Goal: Task Accomplishment & Management: Manage account settings

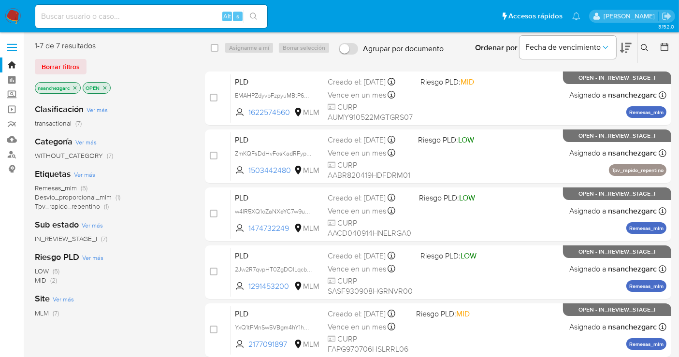
click at [645, 42] on button at bounding box center [646, 48] width 16 height 12
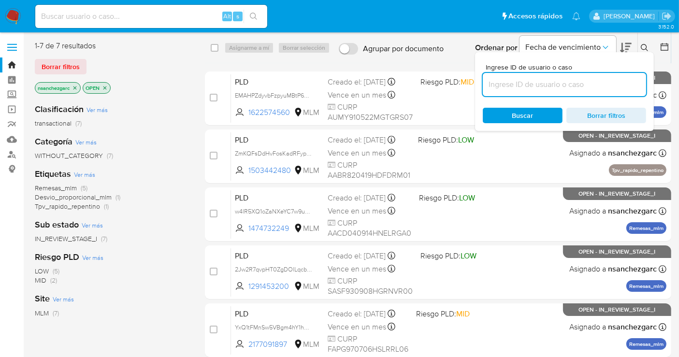
click at [511, 89] on input at bounding box center [564, 84] width 163 height 13
type input "737074569"
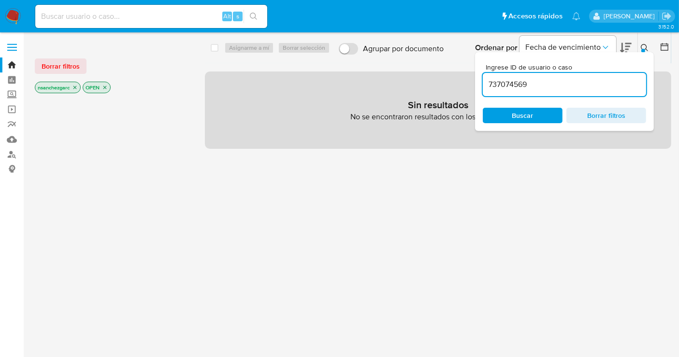
click at [76, 86] on icon "close-filter" at bounding box center [75, 88] width 6 height 6
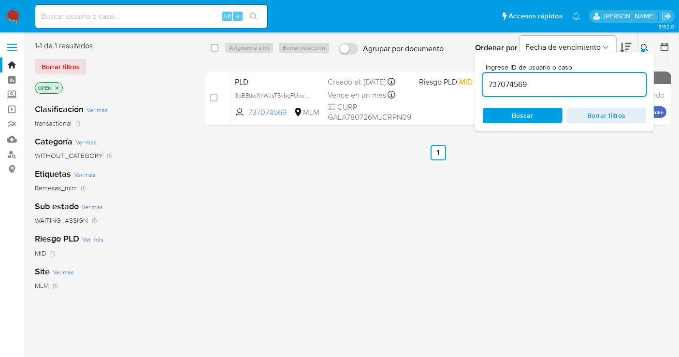
click at [646, 45] on icon at bounding box center [644, 47] width 7 height 7
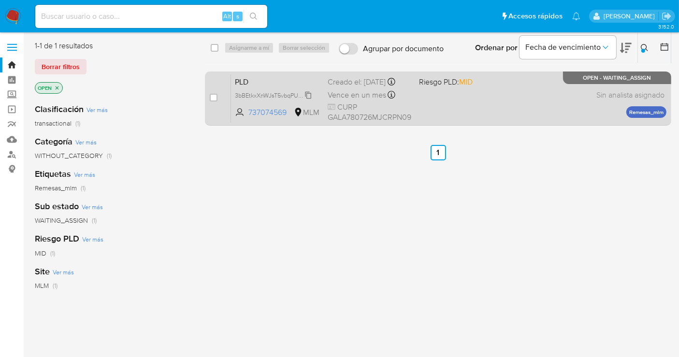
click at [307, 100] on span "3bBEtkxXnWJsT5vbqPUxeEiO" at bounding box center [274, 94] width 79 height 11
click at [214, 97] on input "checkbox" at bounding box center [214, 98] width 8 height 8
checkbox input "true"
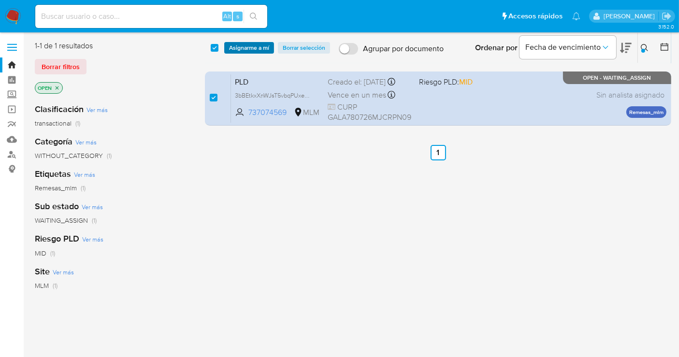
click at [241, 43] on span "Asignarme a mí" at bounding box center [249, 48] width 40 height 10
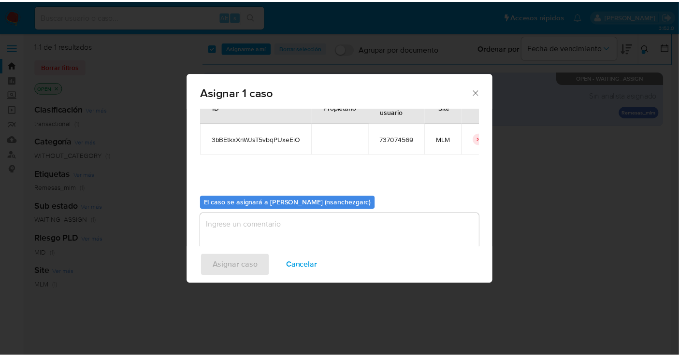
scroll to position [49, 0]
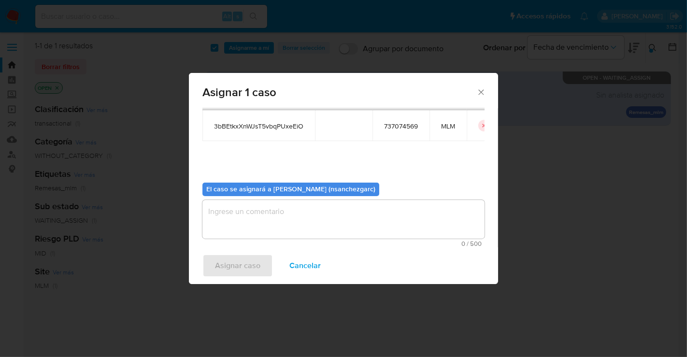
click at [218, 223] on textarea "assign-modal" at bounding box center [344, 219] width 282 height 39
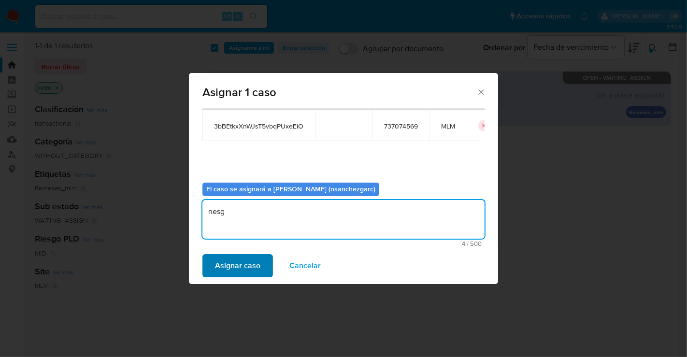
type textarea "nesg"
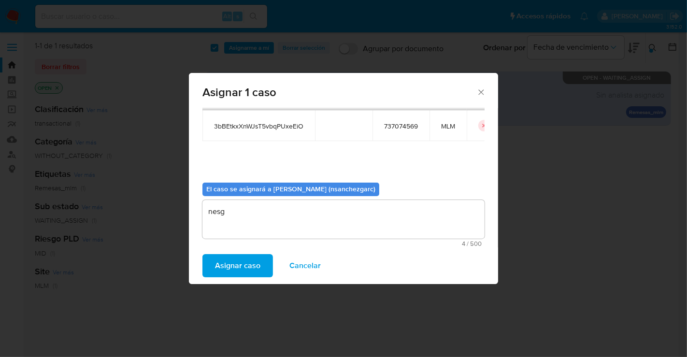
click at [246, 268] on span "Asignar caso" at bounding box center [237, 265] width 45 height 21
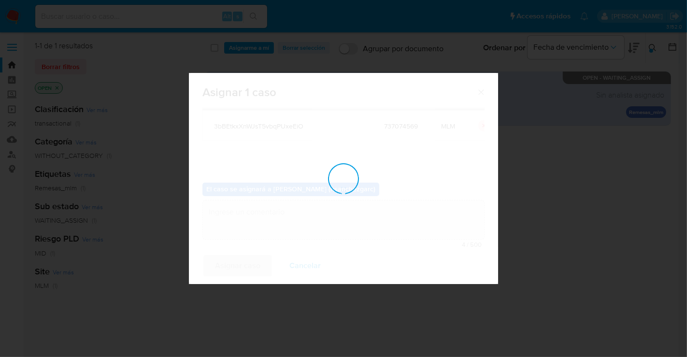
checkbox input "false"
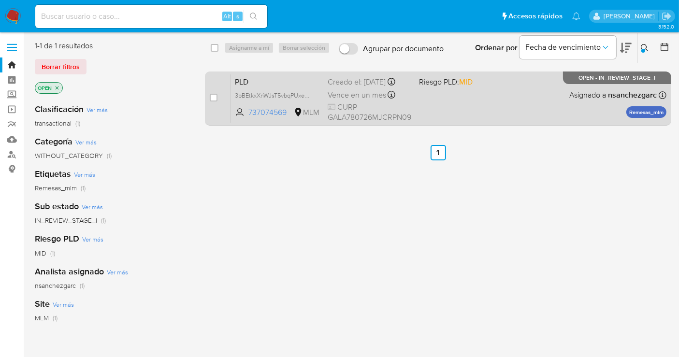
click at [328, 87] on div "Creado el: 12/07/2025 Creado el: 12/07/2025 02:10:54" at bounding box center [370, 82] width 84 height 11
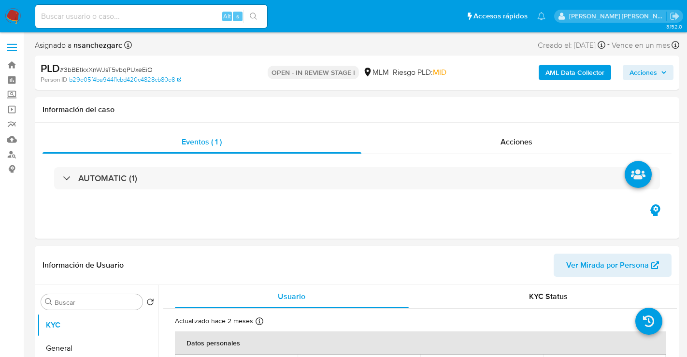
select select "10"
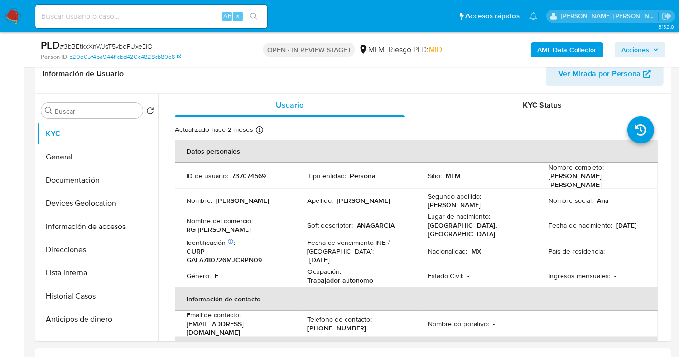
scroll to position [161, 0]
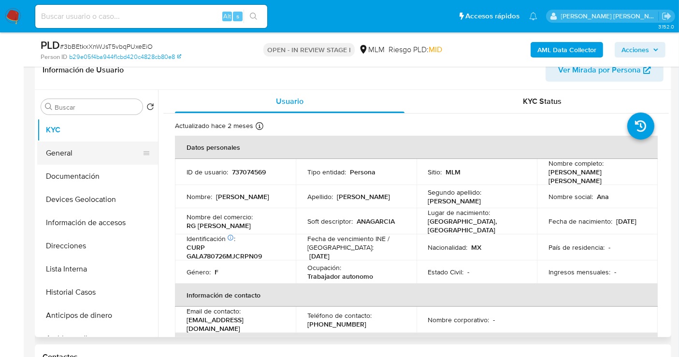
click at [65, 152] on button "General" at bounding box center [93, 153] width 113 height 23
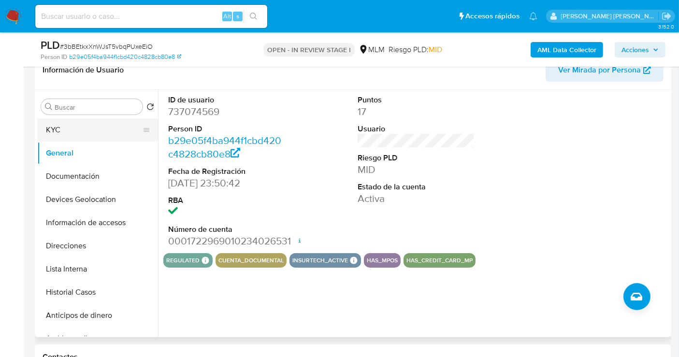
click at [71, 130] on button "KYC" at bounding box center [93, 129] width 113 height 23
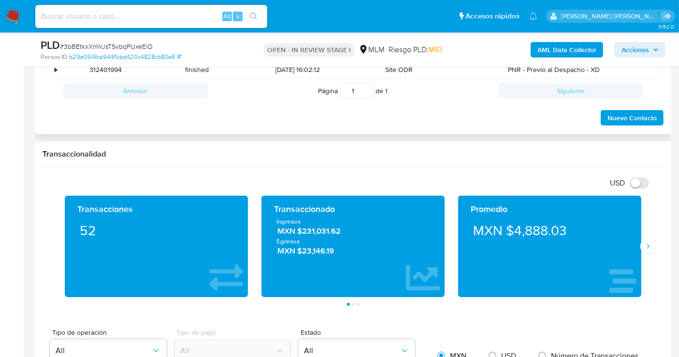
scroll to position [591, 0]
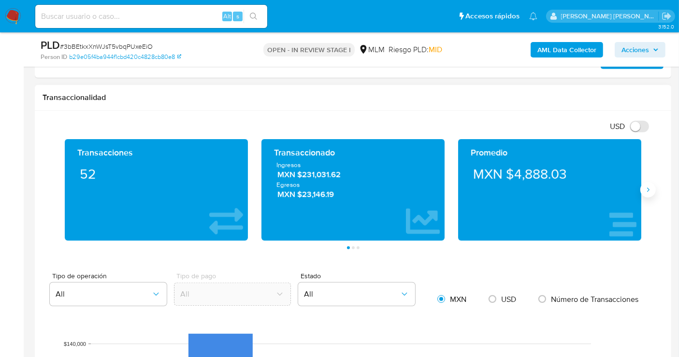
click at [648, 187] on icon "Siguiente" at bounding box center [648, 190] width 8 height 8
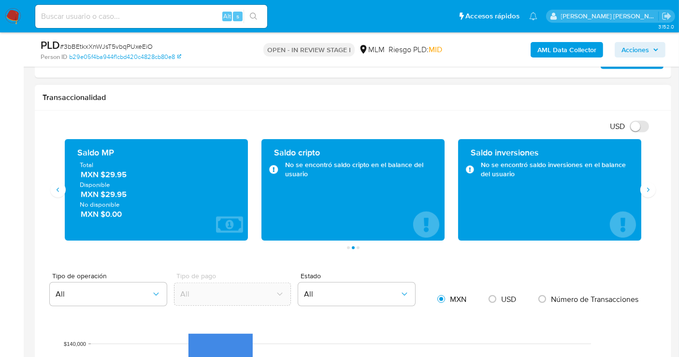
click at [114, 175] on span "MXN $29.95" at bounding box center [157, 174] width 152 height 11
click at [113, 175] on span "MXN $29.95" at bounding box center [157, 174] width 152 height 11
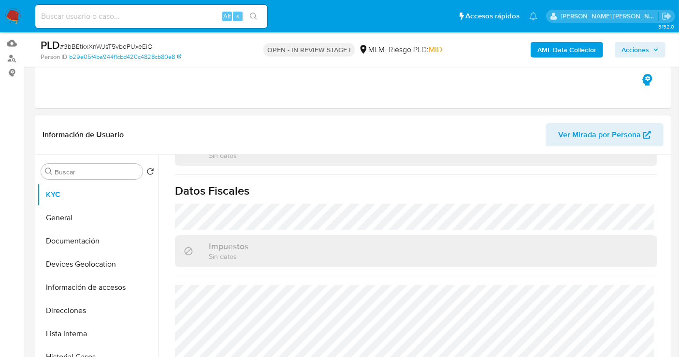
scroll to position [137, 0]
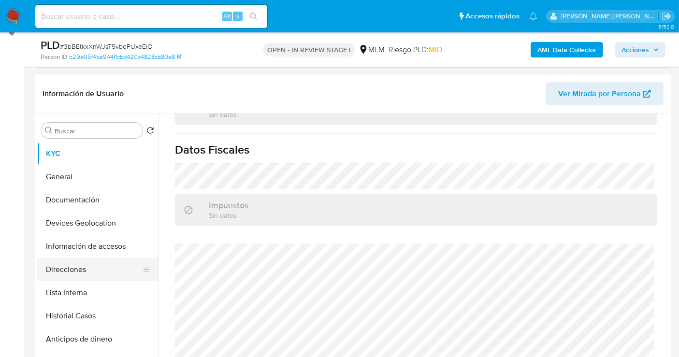
click at [72, 265] on button "Direcciones" at bounding box center [93, 269] width 113 height 23
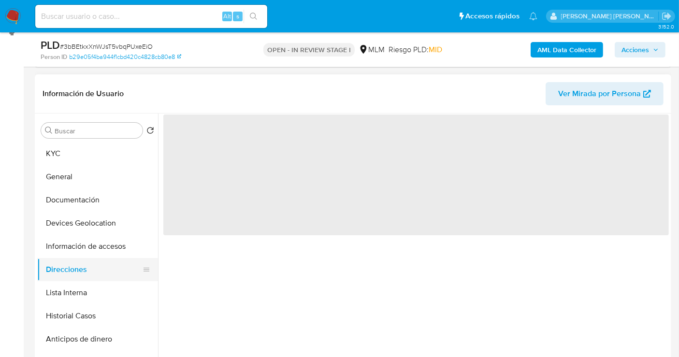
scroll to position [0, 0]
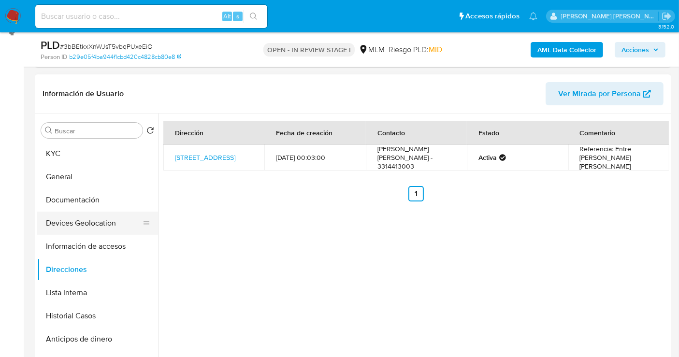
click at [80, 224] on button "Devices Geolocation" at bounding box center [93, 223] width 113 height 23
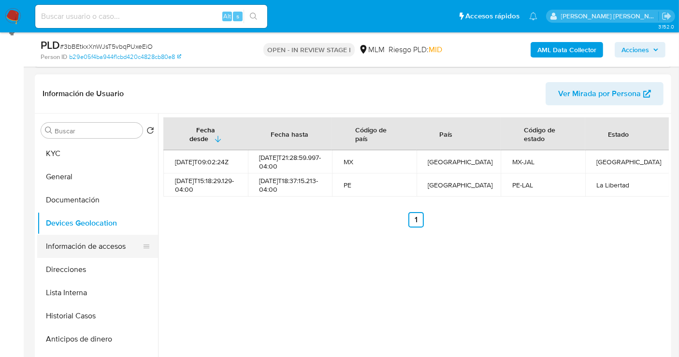
click at [85, 249] on button "Información de accesos" at bounding box center [93, 246] width 113 height 23
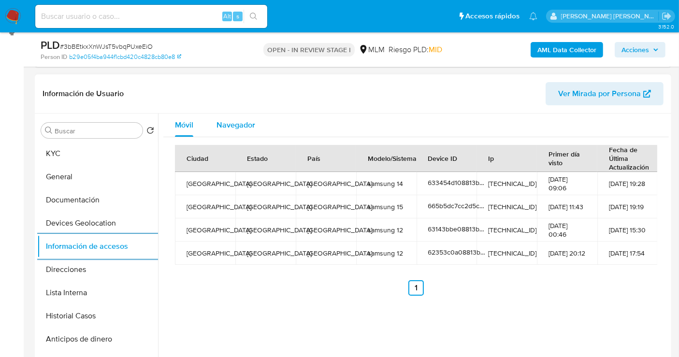
click at [239, 122] on span "Navegador" at bounding box center [236, 124] width 39 height 11
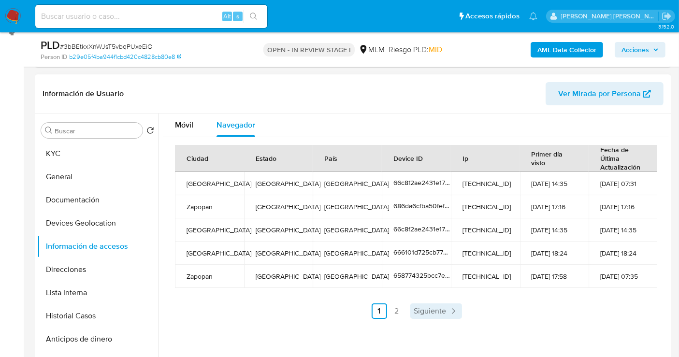
click at [428, 309] on span "Siguiente" at bounding box center [430, 311] width 32 height 8
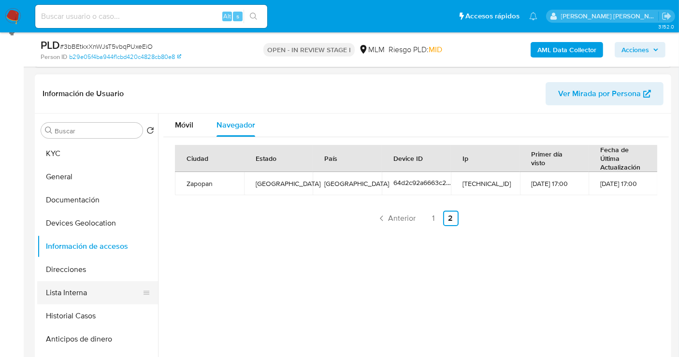
click at [81, 295] on button "Lista Interna" at bounding box center [93, 292] width 113 height 23
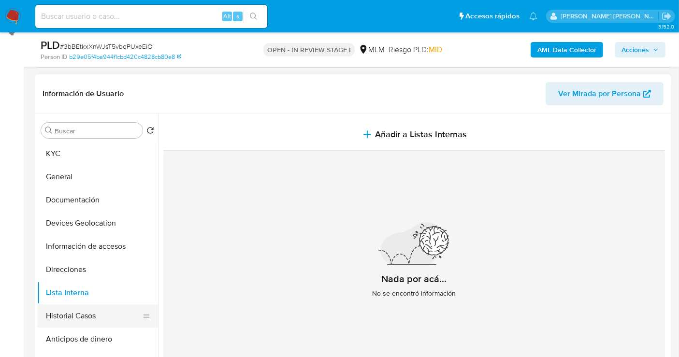
click at [92, 318] on button "Historial Casos" at bounding box center [93, 315] width 113 height 23
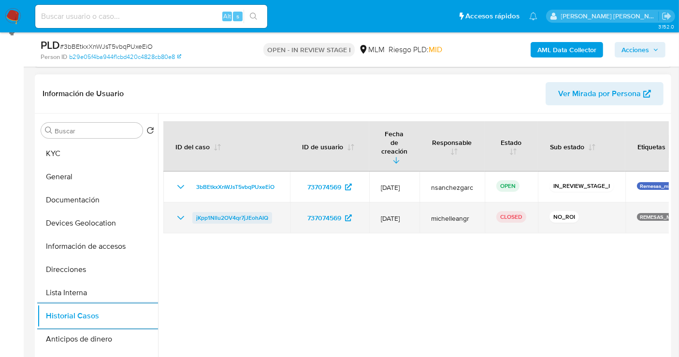
click at [217, 212] on span "jKpp1Nllu2OV4qr7jJEohAIQ" at bounding box center [232, 218] width 72 height 12
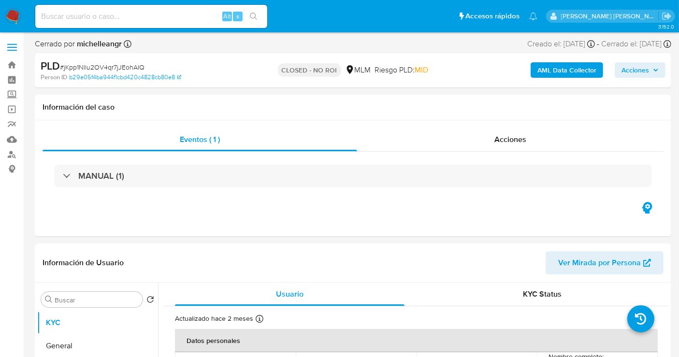
select select "10"
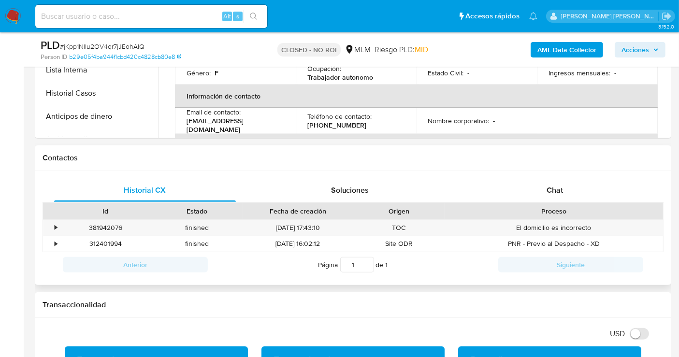
scroll to position [429, 0]
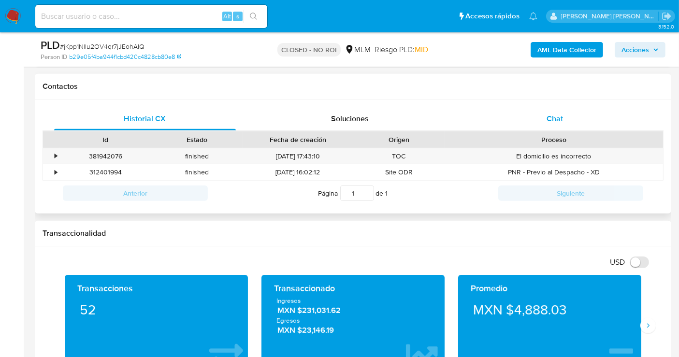
click at [555, 124] on div "Chat" at bounding box center [555, 118] width 182 height 23
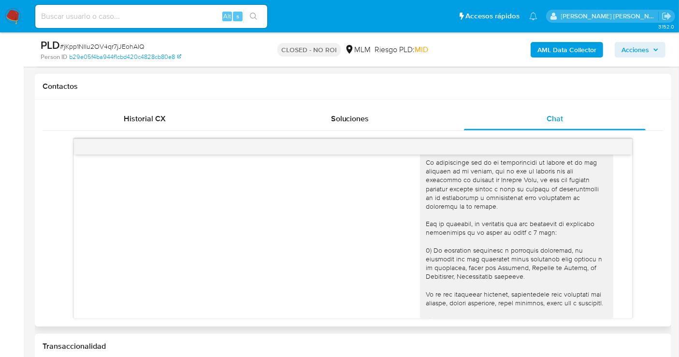
scroll to position [190, 0]
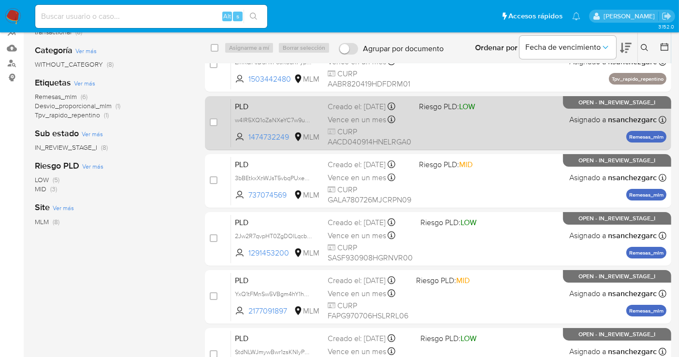
scroll to position [107, 0]
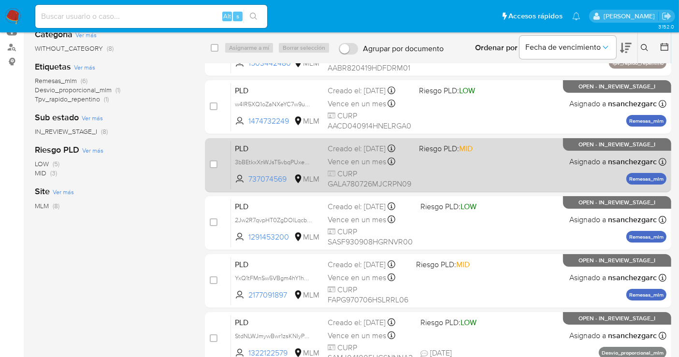
click at [337, 154] on div "Creado el: 12/07/2025 Creado el: 12/07/2025 02:10:54" at bounding box center [370, 149] width 84 height 11
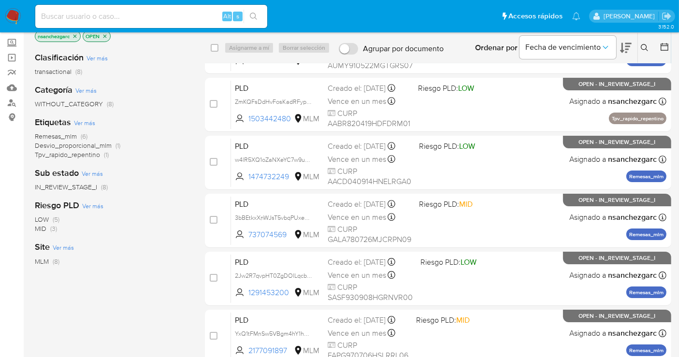
scroll to position [0, 0]
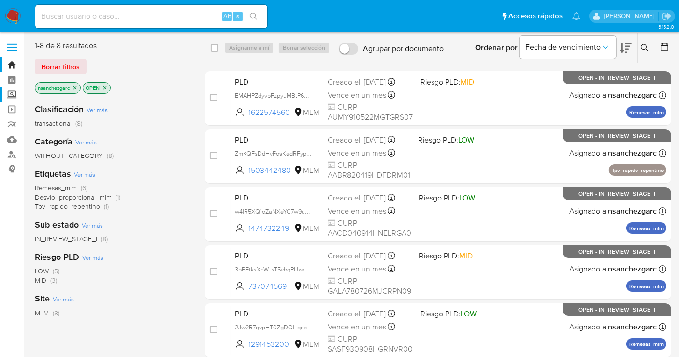
click at [11, 98] on label "Screening" at bounding box center [57, 94] width 115 height 15
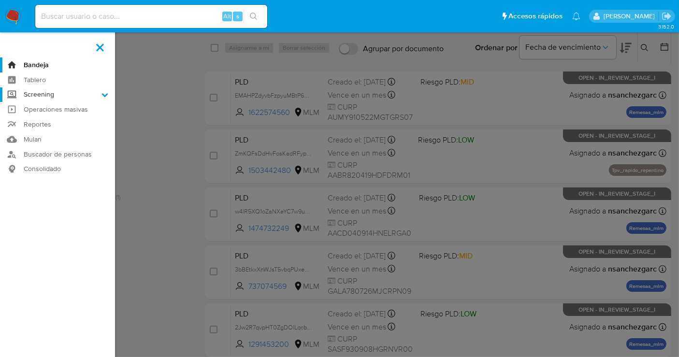
click at [0, 0] on input "Screening" at bounding box center [0, 0] width 0 height 0
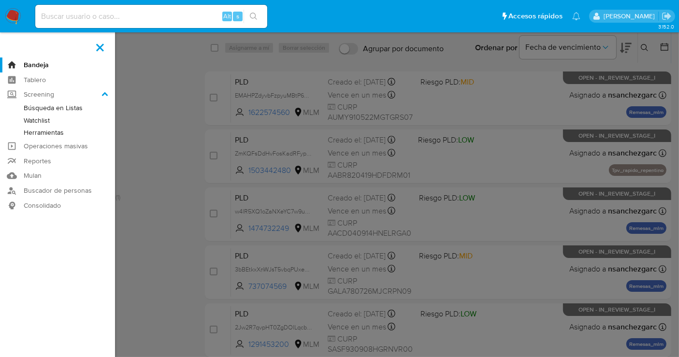
click at [43, 136] on link "Herramientas" at bounding box center [57, 133] width 115 height 12
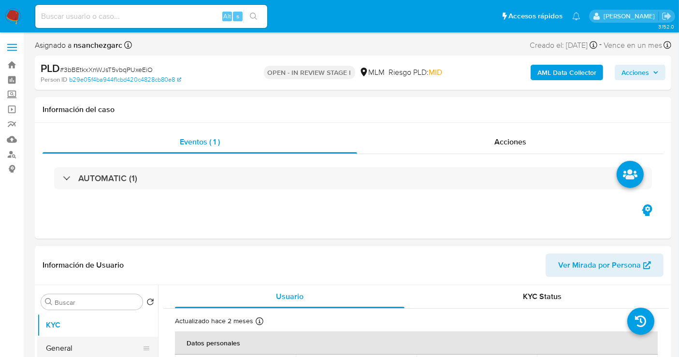
select select "10"
click at [53, 349] on button "General" at bounding box center [93, 348] width 113 height 23
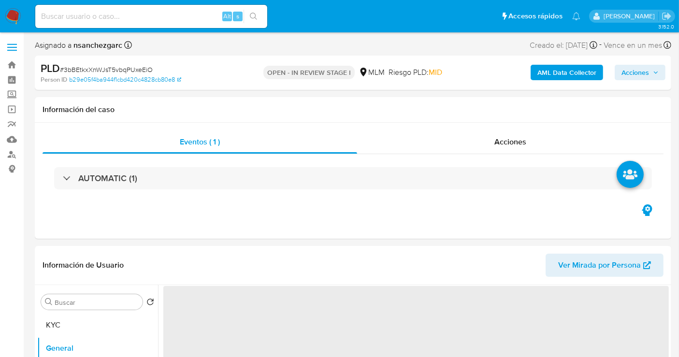
scroll to position [107, 0]
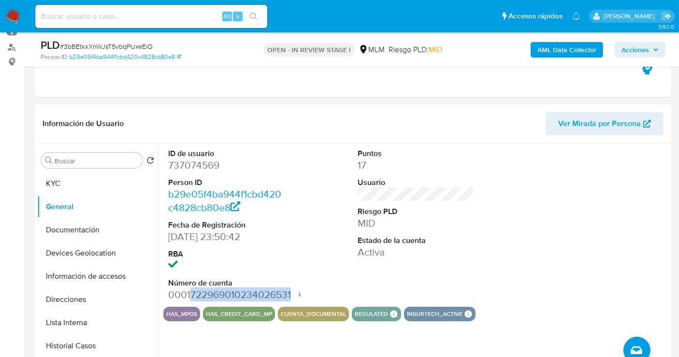
drag, startPoint x: 190, startPoint y: 292, endPoint x: 291, endPoint y: 297, distance: 101.1
click at [291, 297] on div "ID de usuario 737074569 Person ID b29e05f4ba944f1cbd420c4828cb80e8 Fecha de Reg…" at bounding box center [416, 225] width 506 height 163
copy dd "722969010234026531"
click at [72, 304] on button "Direcciones" at bounding box center [93, 299] width 113 height 23
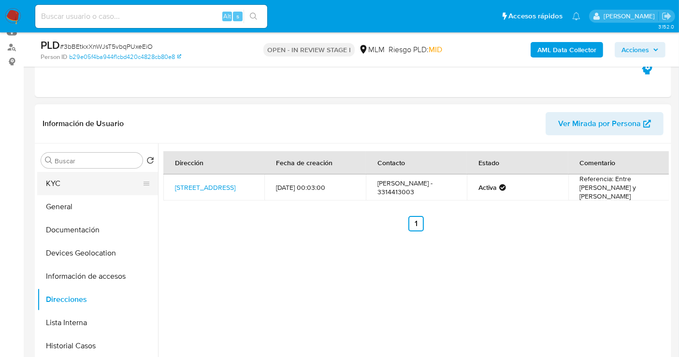
click at [59, 180] on button "KYC" at bounding box center [93, 183] width 113 height 23
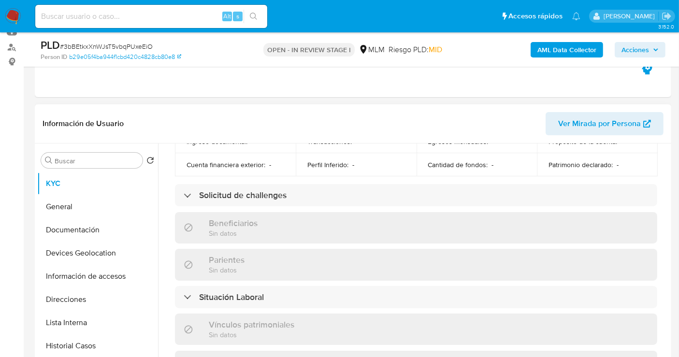
scroll to position [600, 0]
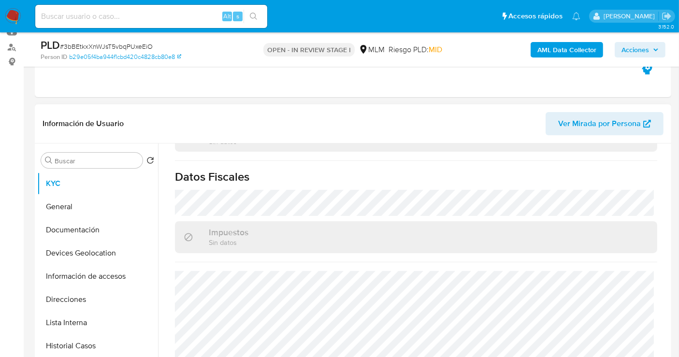
drag, startPoint x: 77, startPoint y: 343, endPoint x: 208, endPoint y: 318, distance: 133.4
click at [77, 343] on button "Historial Casos" at bounding box center [97, 345] width 121 height 23
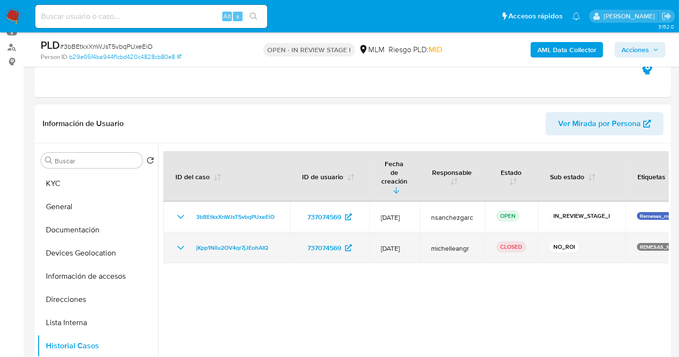
click at [179, 242] on icon "Mostrar/Ocultar" at bounding box center [181, 248] width 12 height 12
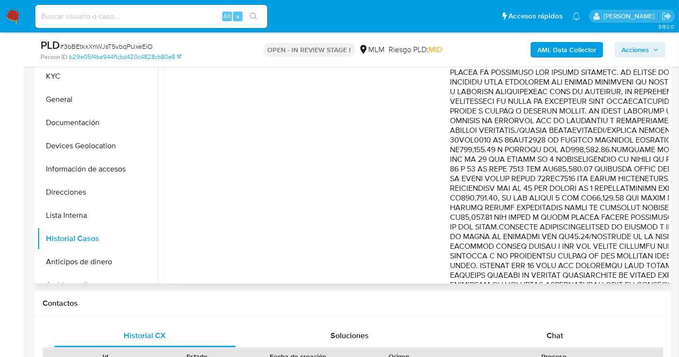
scroll to position [322, 0]
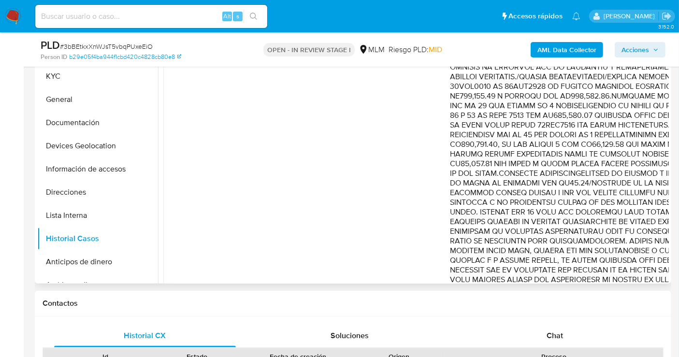
click at [606, 225] on p "Comentario :" at bounding box center [584, 91] width 268 height 483
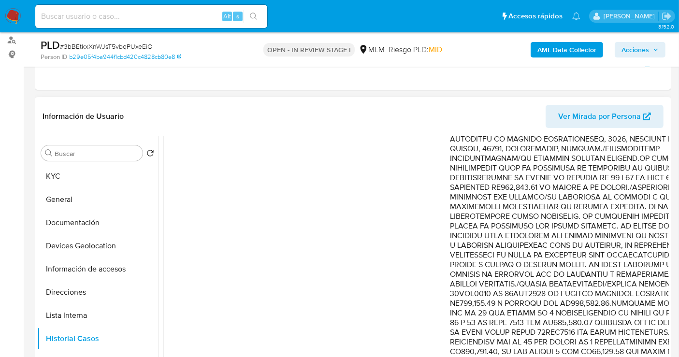
scroll to position [54, 0]
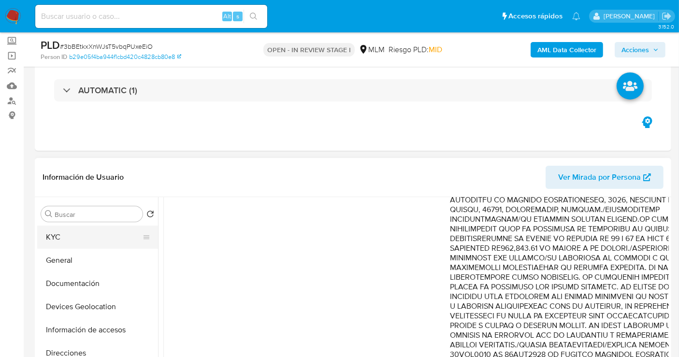
click at [63, 232] on button "KYC" at bounding box center [93, 237] width 113 height 23
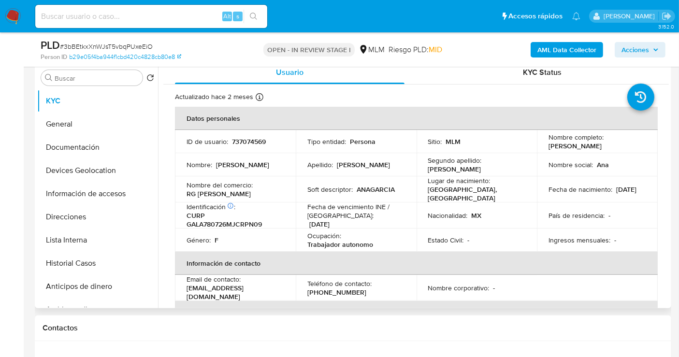
scroll to position [215, 0]
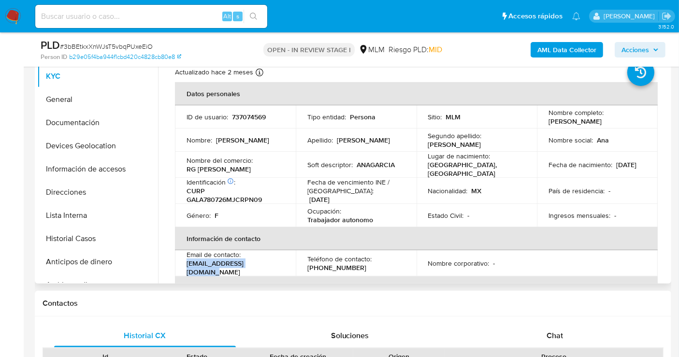
drag, startPoint x: 263, startPoint y: 266, endPoint x: 187, endPoint y: 265, distance: 76.9
click at [187, 265] on div "Email de contacto : anigarcia3033@gmail.com" at bounding box center [236, 263] width 98 height 26
copy p "anigarcia3033@gmail.com"
drag, startPoint x: 350, startPoint y: 266, endPoint x: 303, endPoint y: 264, distance: 47.4
click at [303, 264] on td "Teléfono de contacto : (33) 14413003" at bounding box center [356, 263] width 121 height 26
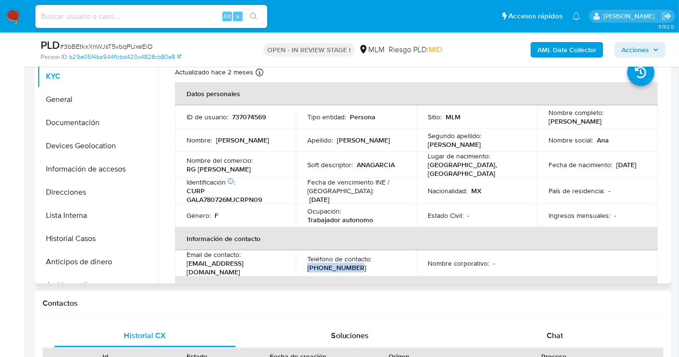
copy p "(33) 14413003"
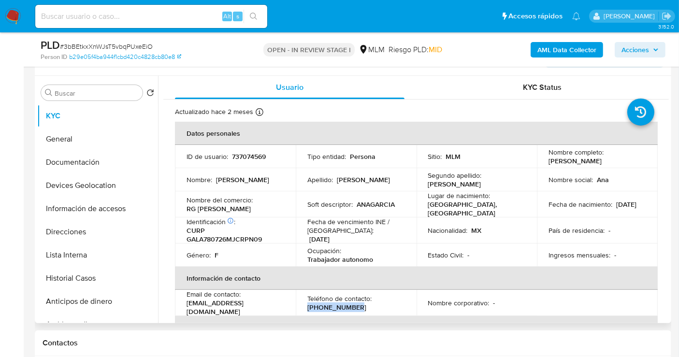
scroll to position [161, 0]
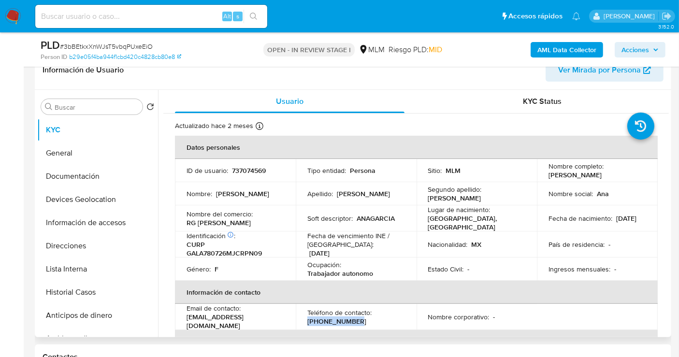
click at [581, 73] on span "Ver Mirada por Persona" at bounding box center [599, 69] width 83 height 23
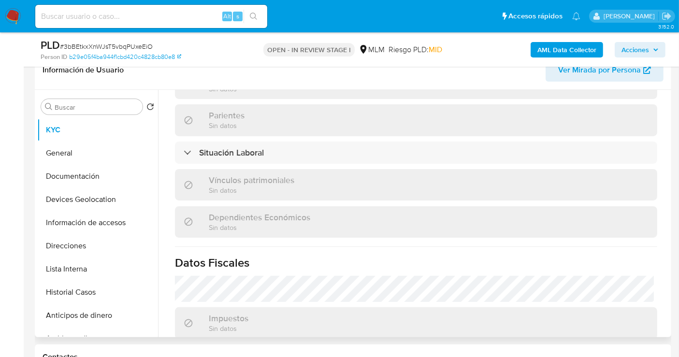
scroll to position [591, 0]
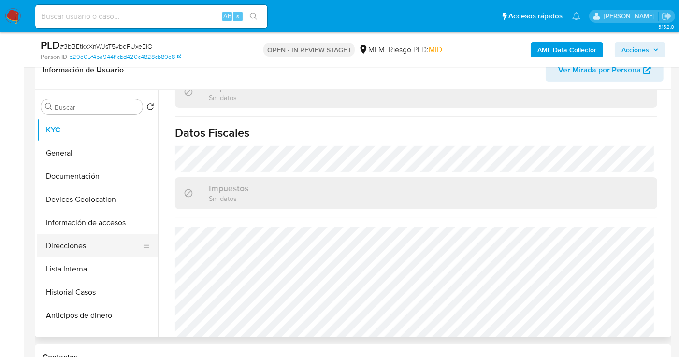
click at [64, 249] on button "Direcciones" at bounding box center [93, 245] width 113 height 23
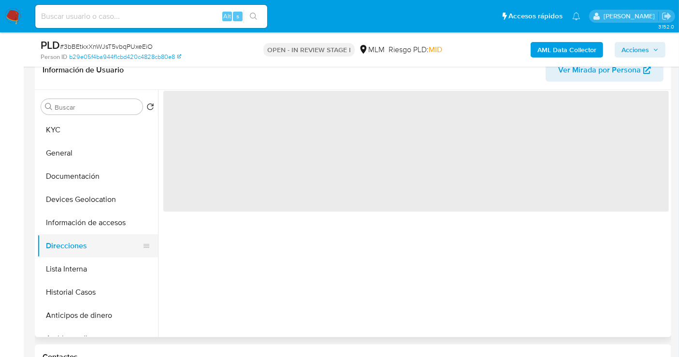
scroll to position [0, 0]
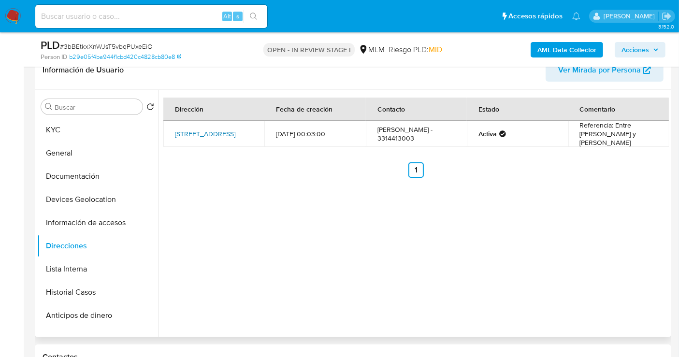
click at [222, 133] on link "Avenida Historiadores # 3421 3421, Guadalajara, Jalisco, 44860, Mexico 3421" at bounding box center [205, 134] width 60 height 10
drag, startPoint x: 171, startPoint y: 135, endPoint x: 189, endPoint y: 133, distance: 18.0
click at [189, 133] on td "Avenida Historiadores # 3421 3421, Guadalajara, Jalisco, 44860, Mexico 3421" at bounding box center [213, 134] width 101 height 26
copy link "3421"
click at [90, 174] on button "Documentación" at bounding box center [93, 176] width 113 height 23
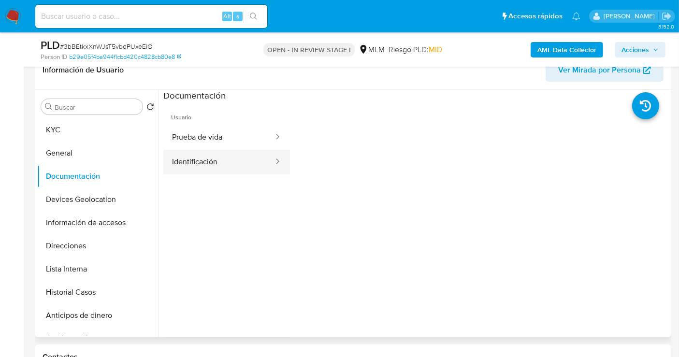
click at [238, 164] on button "Identificación" at bounding box center [218, 162] width 111 height 25
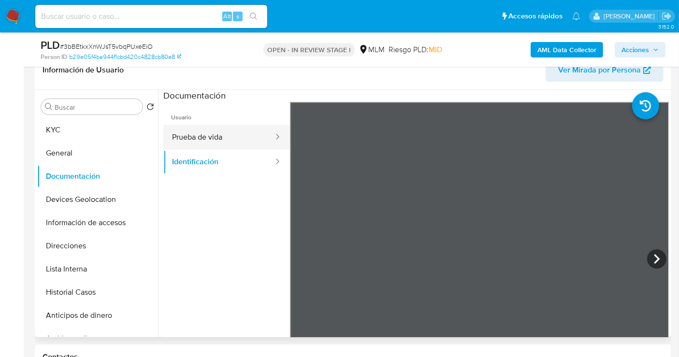
click at [208, 138] on button "Prueba de vida" at bounding box center [218, 137] width 111 height 25
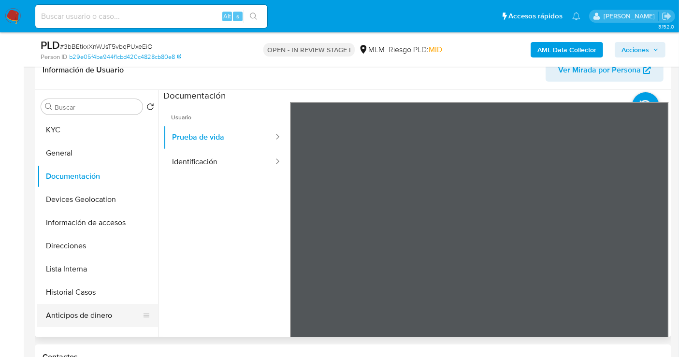
drag, startPoint x: 70, startPoint y: 293, endPoint x: 72, endPoint y: 309, distance: 16.1
click at [72, 309] on ul "KYC General Documentación Devices Geolocation Información de accesos Direccione…" at bounding box center [97, 227] width 121 height 218
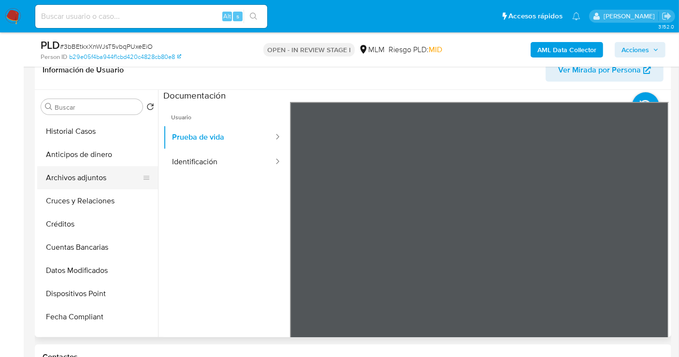
click at [70, 180] on button "Archivos adjuntos" at bounding box center [93, 177] width 113 height 23
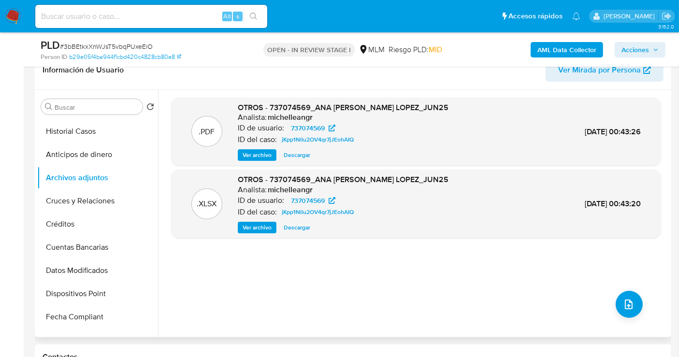
click at [270, 154] on span "Ver archivo" at bounding box center [257, 155] width 29 height 10
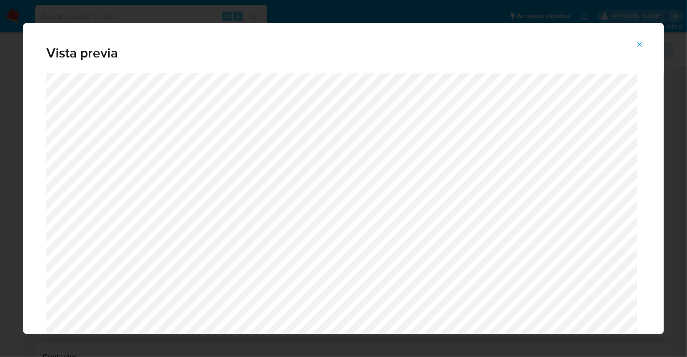
click at [639, 42] on icon "Attachment preview" at bounding box center [640, 45] width 8 height 8
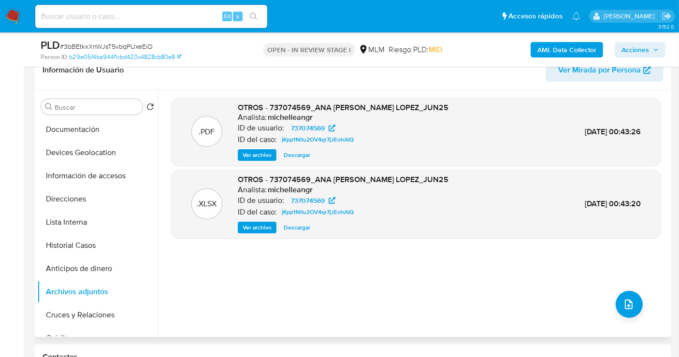
scroll to position [0, 0]
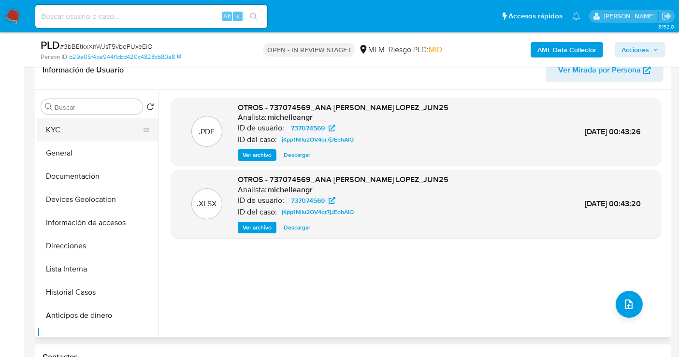
click at [60, 128] on button "KYC" at bounding box center [93, 129] width 113 height 23
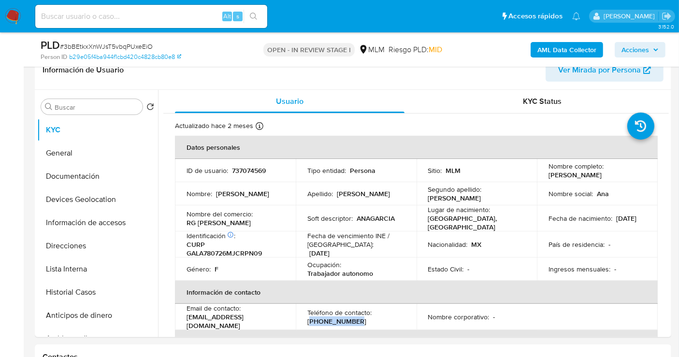
drag, startPoint x: 348, startPoint y: 317, endPoint x: 308, endPoint y: 317, distance: 40.6
click at [308, 317] on div "Teléfono de contacto : (33) 14413003" at bounding box center [356, 316] width 98 height 17
copy p "33) 14413003"
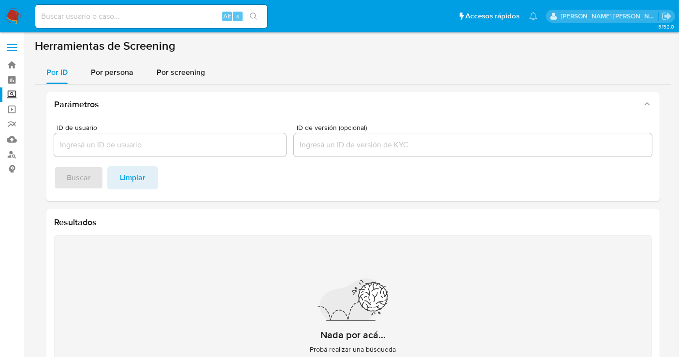
drag, startPoint x: 113, startPoint y: 75, endPoint x: 118, endPoint y: 89, distance: 14.8
click at [113, 74] on span "Por persona" at bounding box center [112, 72] width 43 height 11
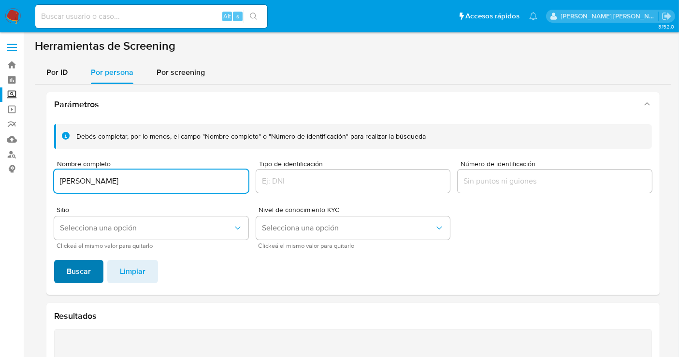
type input "[PERSON_NAME]"
click at [79, 261] on span "Buscar" at bounding box center [79, 271] width 24 height 21
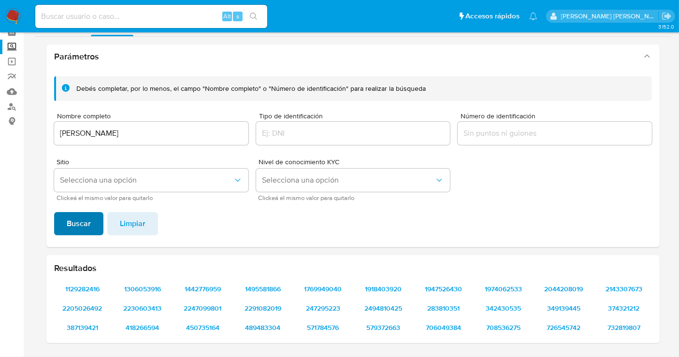
scroll to position [47, 0]
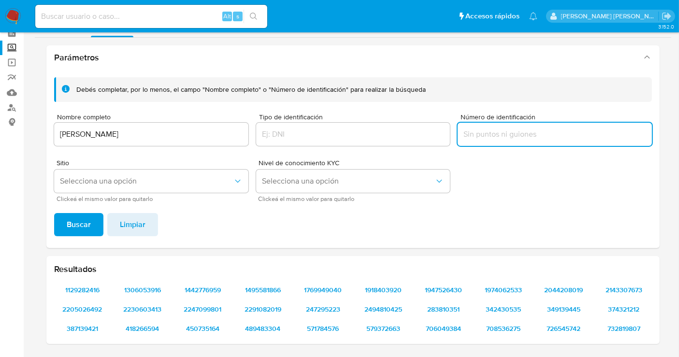
click at [480, 136] on input "Número de identificación" at bounding box center [555, 134] width 194 height 13
type input "MEGG030211IP5"
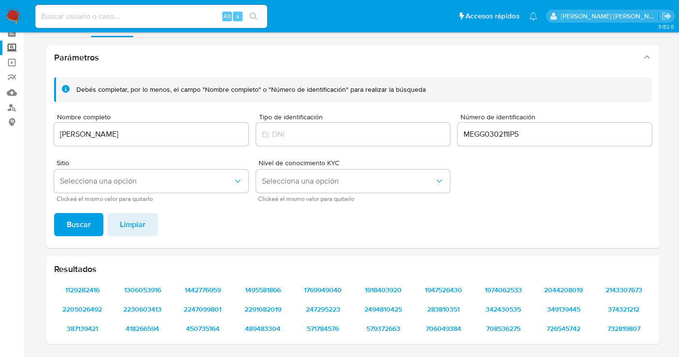
click at [84, 223] on span "Buscar" at bounding box center [79, 224] width 24 height 21
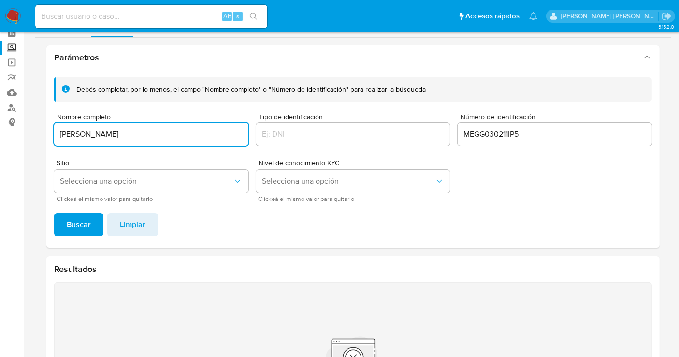
drag, startPoint x: 196, startPoint y: 130, endPoint x: 0, endPoint y: 131, distance: 196.2
click at [0, 131] on section "Bandeja Tablero Screening Búsqueda en Listas Watchlist Herramientas Operaciones…" at bounding box center [339, 213] width 679 height 520
click at [77, 221] on span "Buscar" at bounding box center [79, 224] width 24 height 21
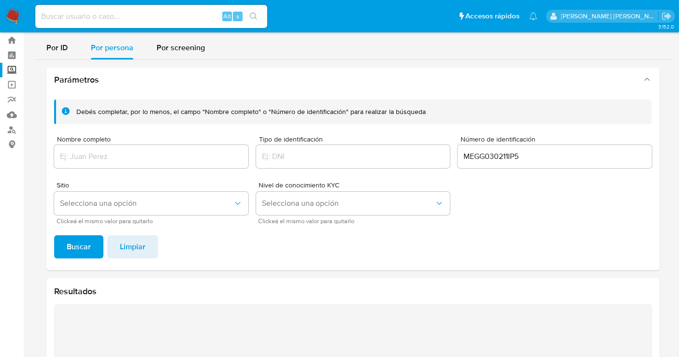
scroll to position [0, 0]
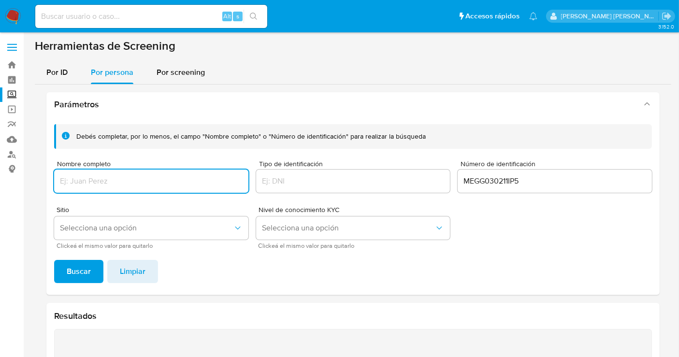
click at [85, 180] on input "Nombre completo" at bounding box center [151, 181] width 194 height 13
type input "GABRIELA ALEJANDRA MENDOZA GARCIA"
click at [500, 183] on input "MEGG030211IP5" at bounding box center [555, 181] width 194 height 13
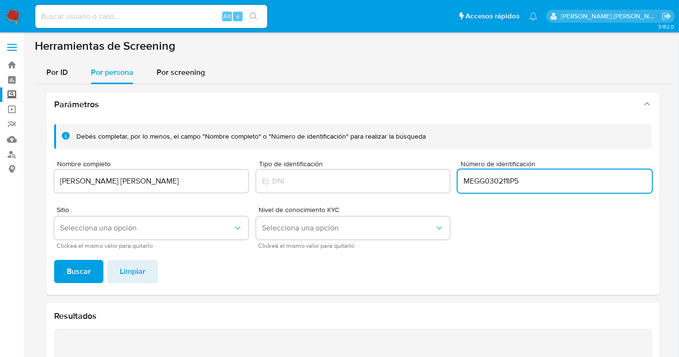
click at [500, 183] on input "MEGG030211IP5" at bounding box center [555, 181] width 194 height 13
click at [87, 273] on span "Buscar" at bounding box center [79, 271] width 24 height 21
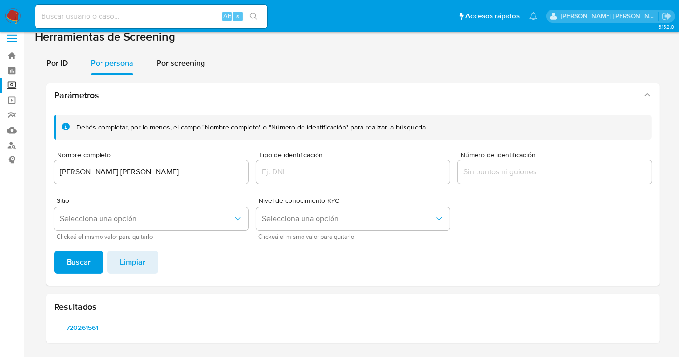
scroll to position [8, 0]
click at [83, 325] on span "720261561" at bounding box center [82, 329] width 43 height 14
click at [15, 14] on img at bounding box center [13, 16] width 16 height 16
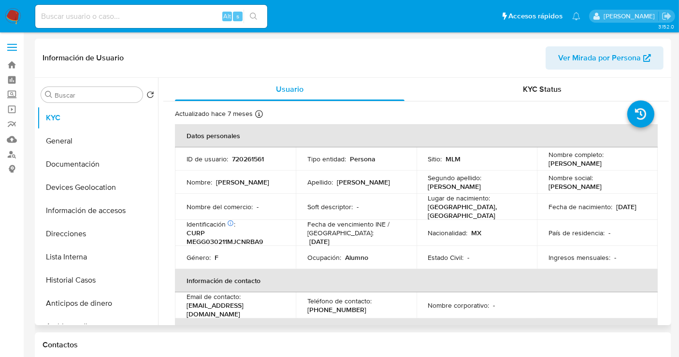
select select "10"
click at [248, 158] on p "720261561" at bounding box center [248, 159] width 32 height 9
copy p "720261561"
click at [73, 281] on button "Historial Casos" at bounding box center [93, 280] width 113 height 23
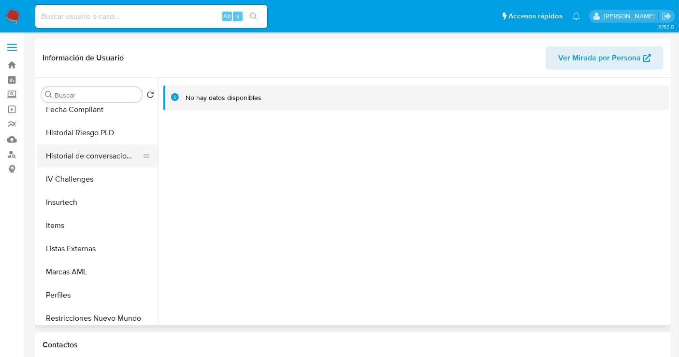
scroll to position [385, 0]
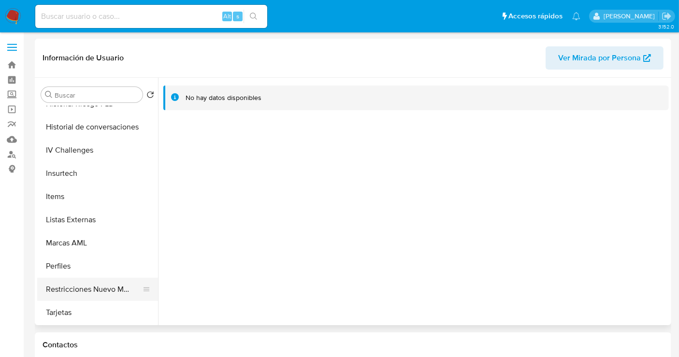
click at [90, 291] on button "Restricciones Nuevo Mundo" at bounding box center [93, 289] width 113 height 23
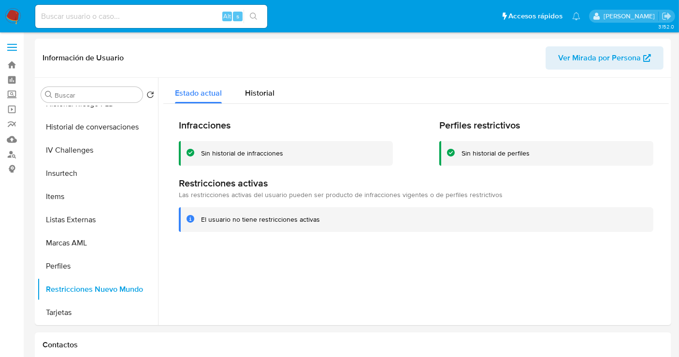
scroll to position [385, 0]
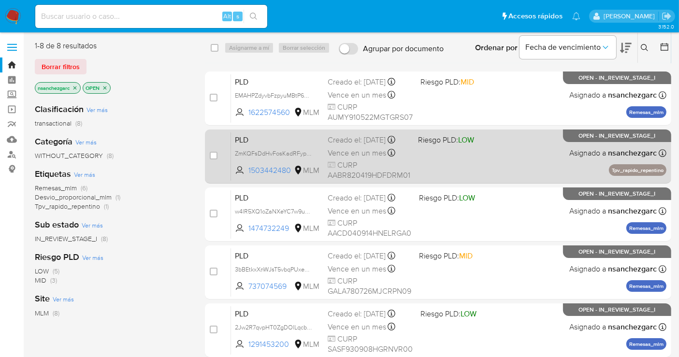
click at [343, 158] on span "Vence en un mes" at bounding box center [357, 153] width 58 height 11
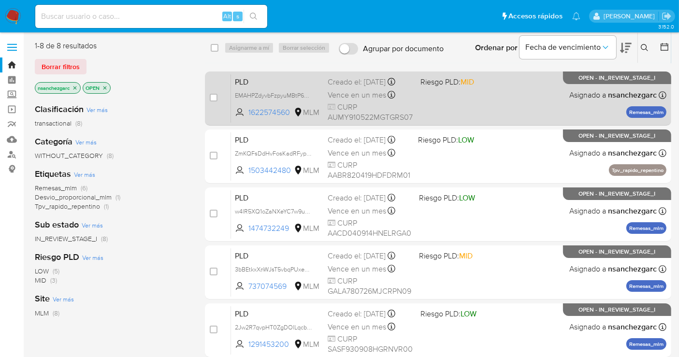
click at [365, 88] on div "Vence en un mes Vence el 10/09/2025 02:13:03" at bounding box center [370, 94] width 85 height 13
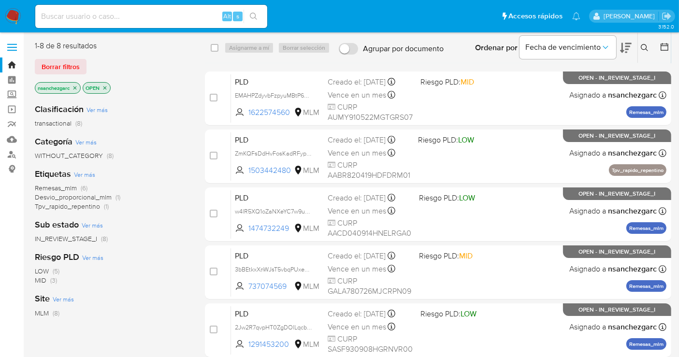
click at [16, 14] on img at bounding box center [13, 16] width 16 height 16
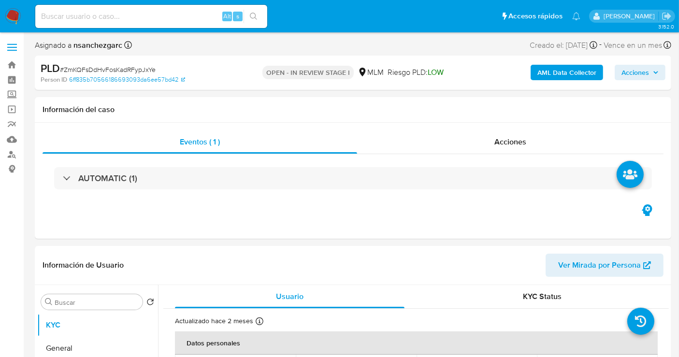
select select "10"
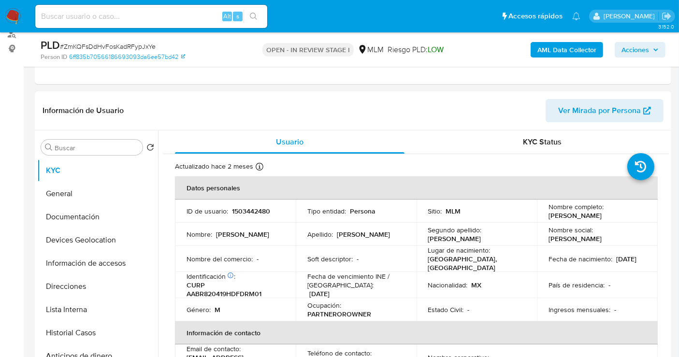
scroll to position [107, 0]
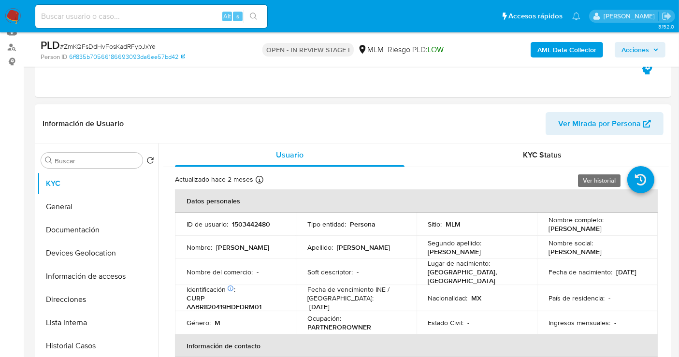
click at [632, 179] on icon at bounding box center [640, 179] width 27 height 27
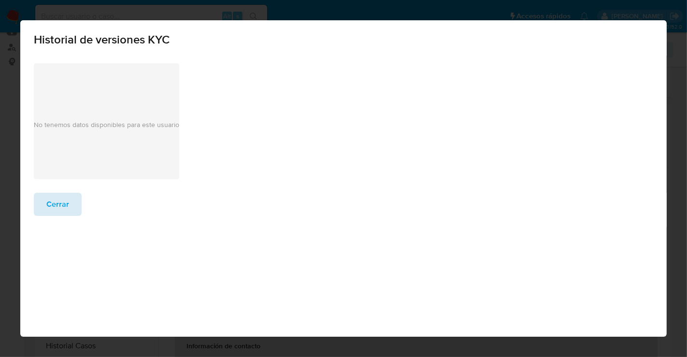
click at [62, 208] on span "Cerrar" at bounding box center [57, 204] width 23 height 21
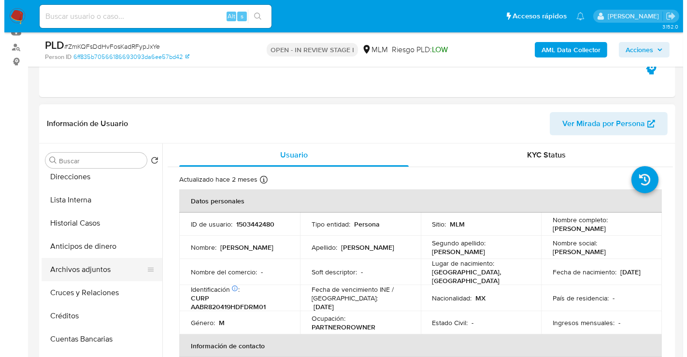
scroll to position [161, 0]
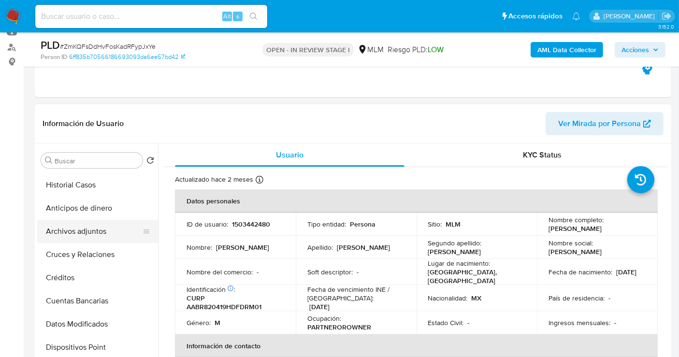
click at [88, 232] on button "Archivos adjuntos" at bounding box center [93, 231] width 113 height 23
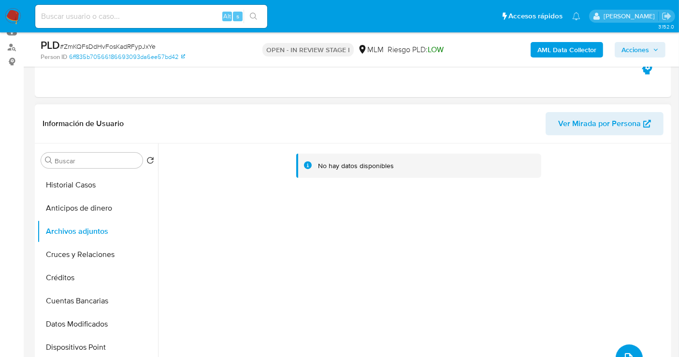
click at [624, 347] on button "upload-file" at bounding box center [629, 358] width 27 height 27
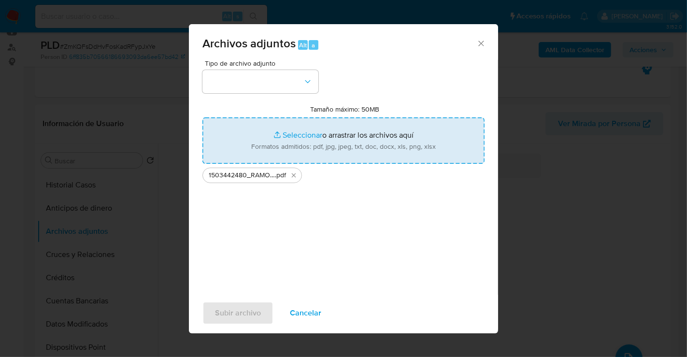
type input "C:\fakepath\1503442480_RAMON [PERSON_NAME] BARAJAS_JUL25.xlsx"
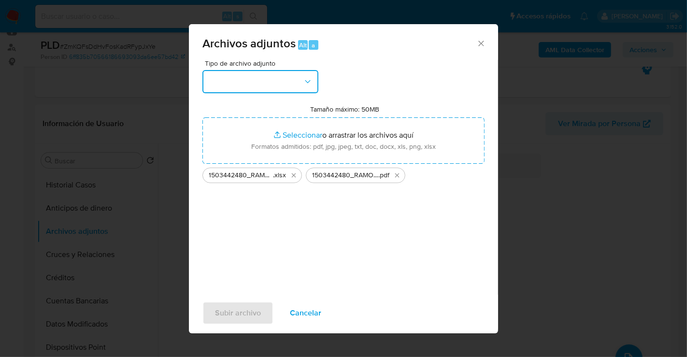
click at [287, 84] on button "button" at bounding box center [261, 81] width 116 height 23
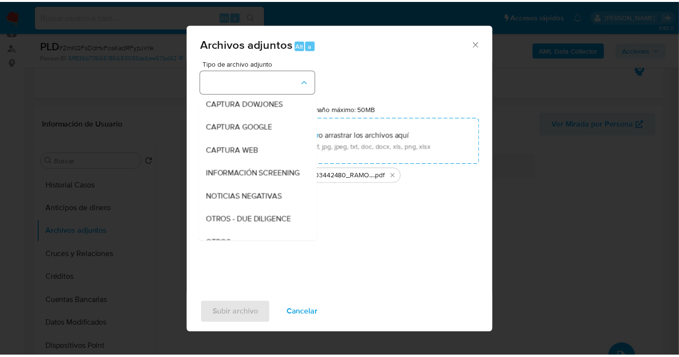
scroll to position [50, 0]
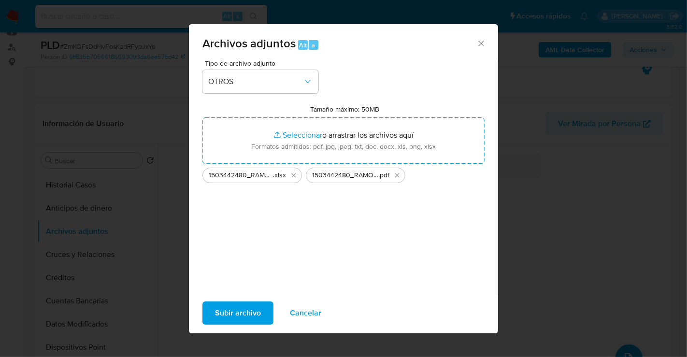
click at [253, 316] on span "Subir archivo" at bounding box center [238, 313] width 46 height 21
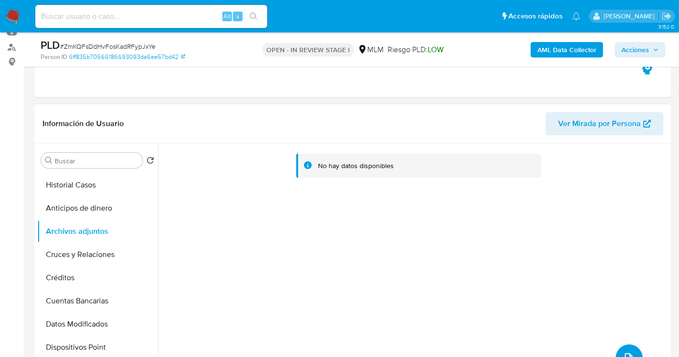
click at [618, 351] on button "upload-file" at bounding box center [629, 358] width 27 height 27
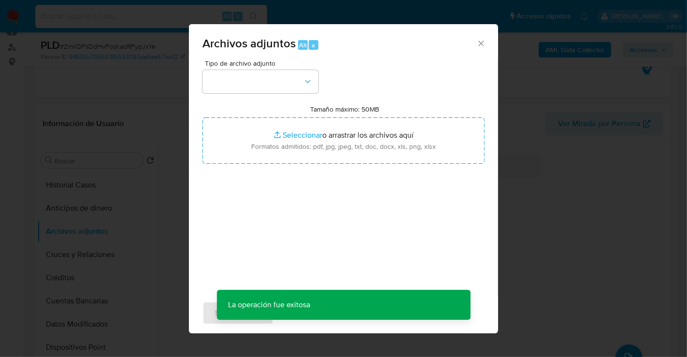
click at [479, 47] on icon "Cerrar" at bounding box center [482, 44] width 10 height 10
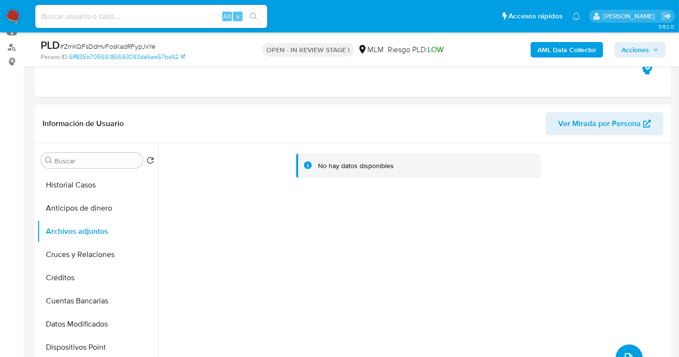
scroll to position [0, 0]
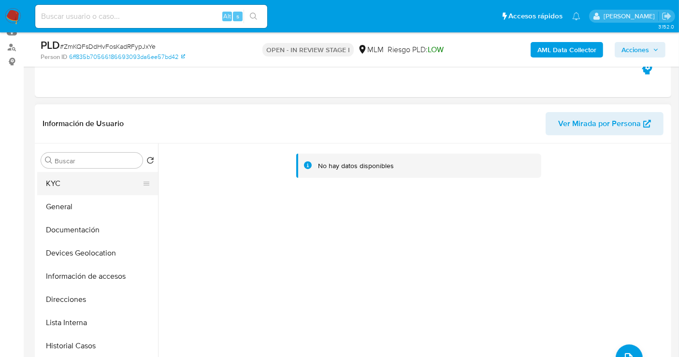
click at [57, 186] on button "KYC" at bounding box center [93, 183] width 113 height 23
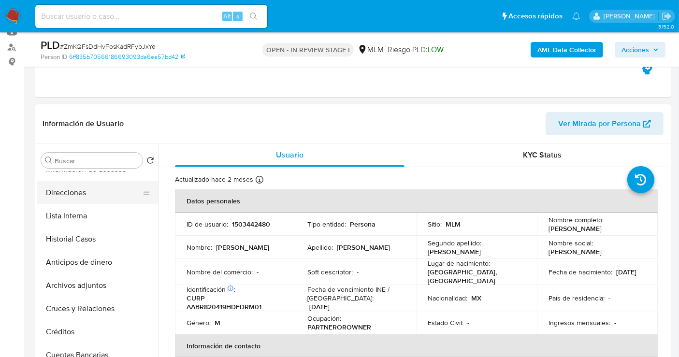
scroll to position [107, 0]
click at [70, 234] on button "Historial Casos" at bounding box center [93, 238] width 113 height 23
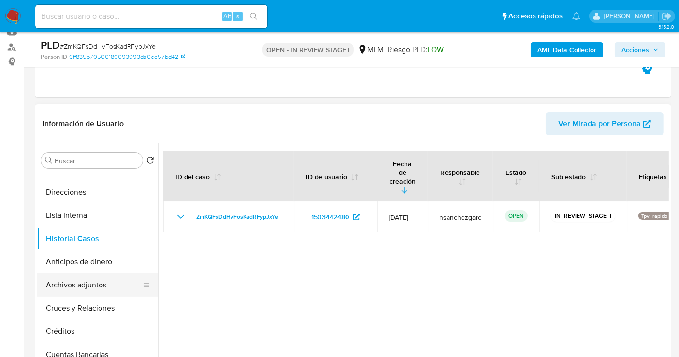
click at [81, 288] on button "Archivos adjuntos" at bounding box center [93, 285] width 113 height 23
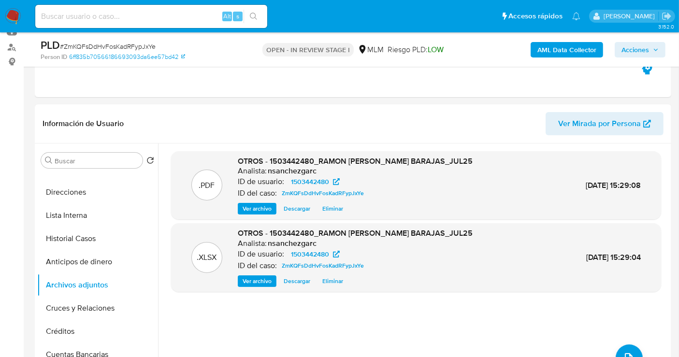
click at [633, 51] on span "Acciones" at bounding box center [636, 49] width 28 height 15
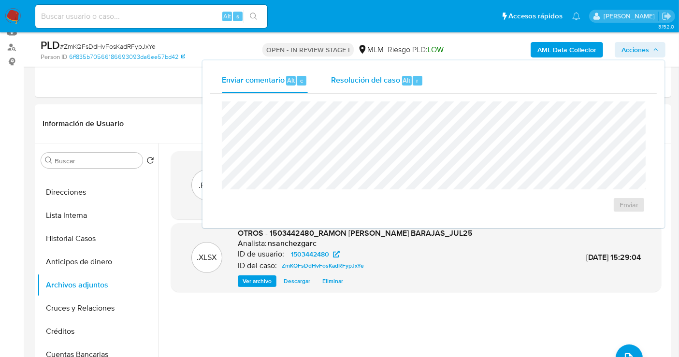
click at [365, 80] on span "Resolución del caso" at bounding box center [365, 79] width 69 height 11
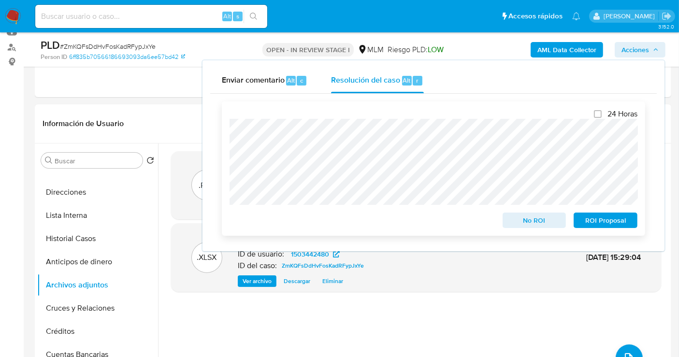
click at [598, 218] on span "ROI Proposal" at bounding box center [605, 221] width 50 height 14
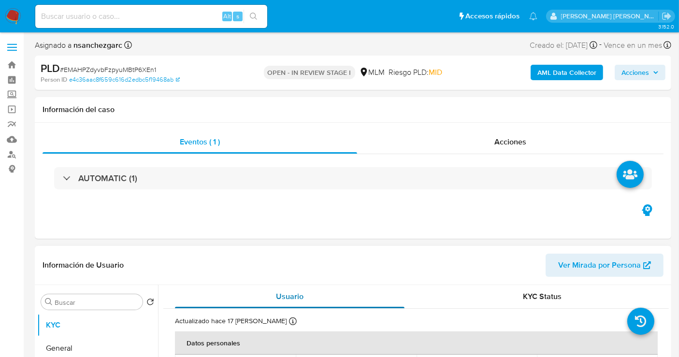
select select "10"
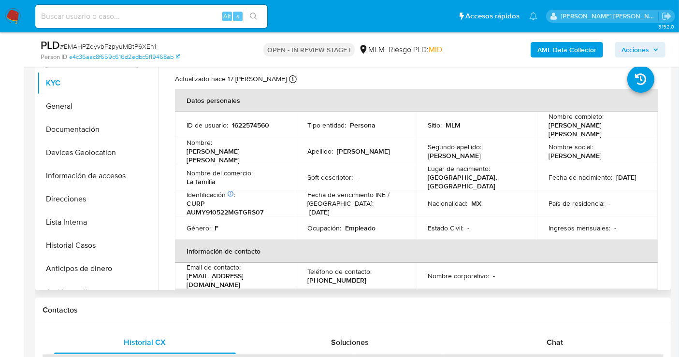
scroll to position [215, 0]
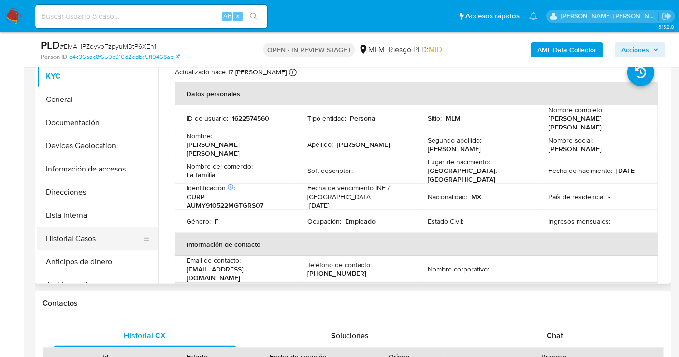
click at [74, 238] on button "Historial Casos" at bounding box center [93, 238] width 113 height 23
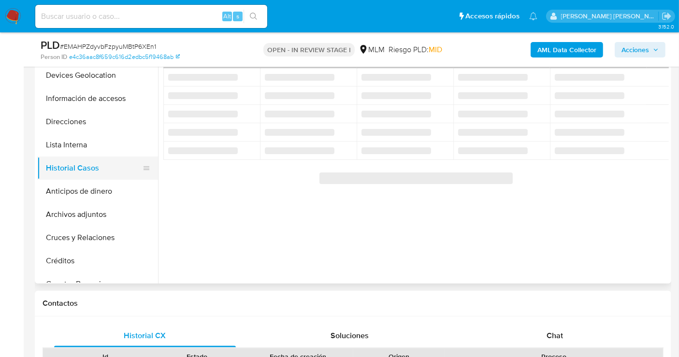
scroll to position [107, 0]
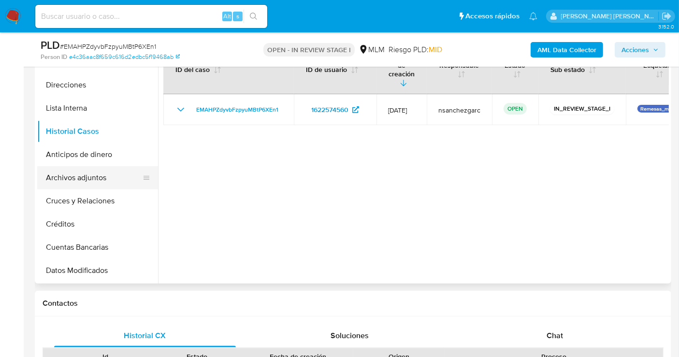
click at [81, 174] on button "Archivos adjuntos" at bounding box center [93, 177] width 113 height 23
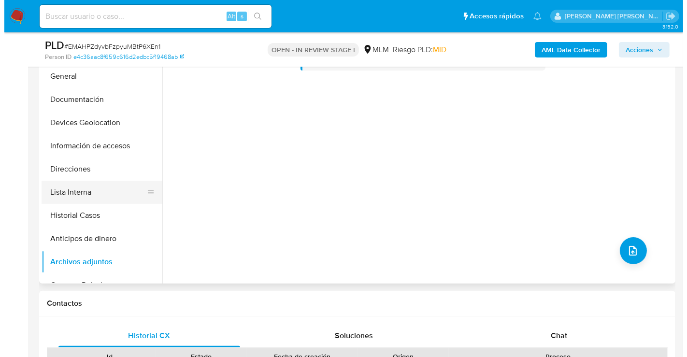
scroll to position [0, 0]
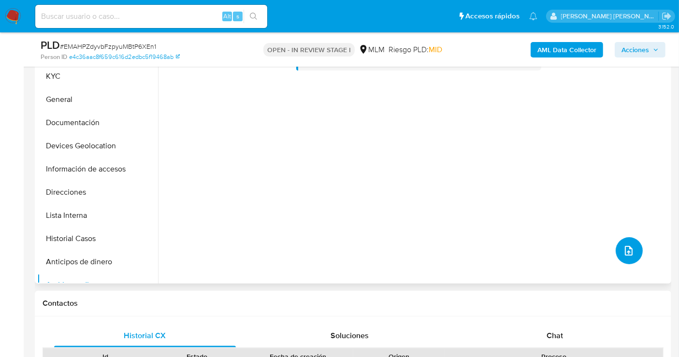
click at [633, 245] on button "upload-file" at bounding box center [629, 250] width 27 height 27
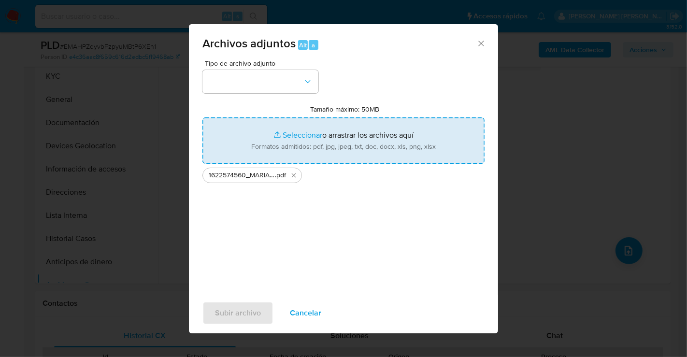
type input "C:\fakepath\1622574560_MARIA YESICA AGUIRRE MORA_JUL25.xlsx"
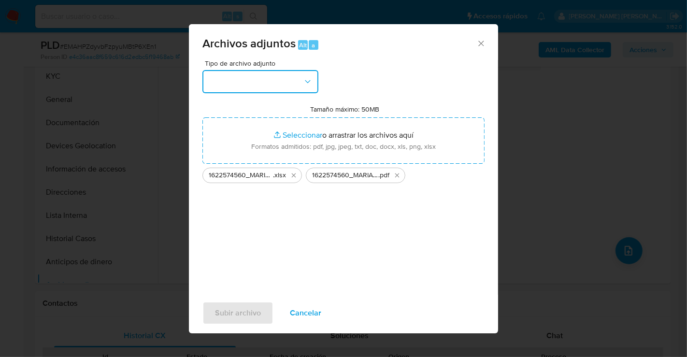
click at [253, 85] on button "button" at bounding box center [261, 81] width 116 height 23
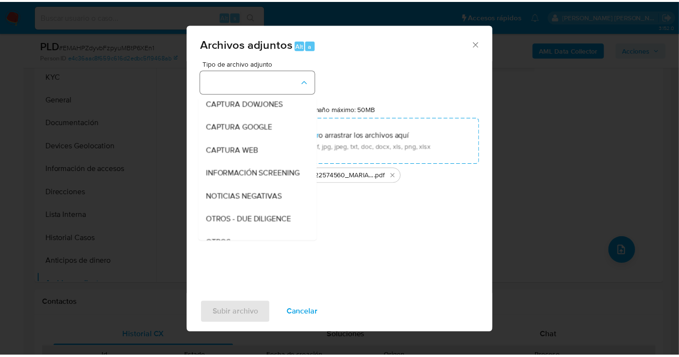
scroll to position [50, 0]
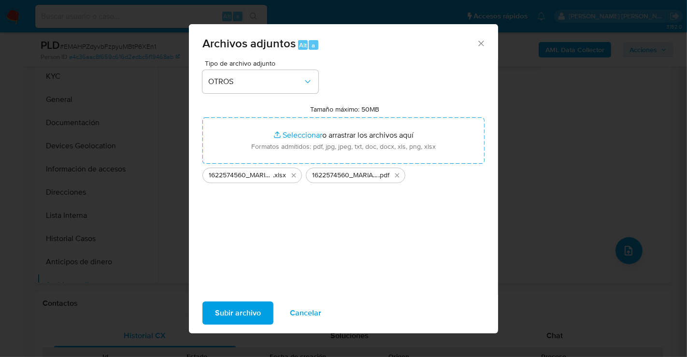
click at [248, 319] on span "Subir archivo" at bounding box center [238, 313] width 46 height 21
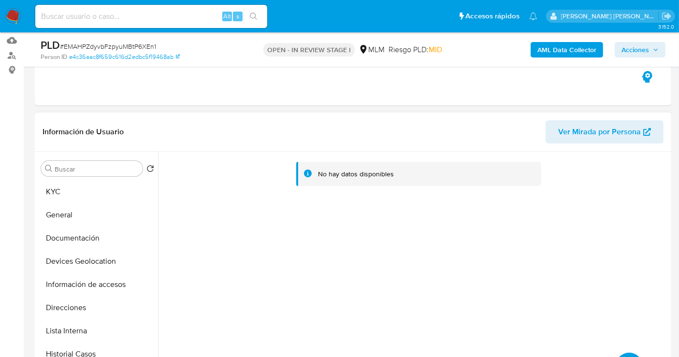
scroll to position [161, 0]
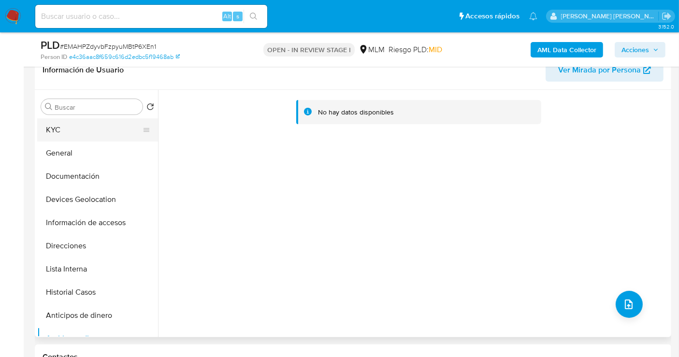
click at [65, 122] on button "KYC" at bounding box center [93, 129] width 113 height 23
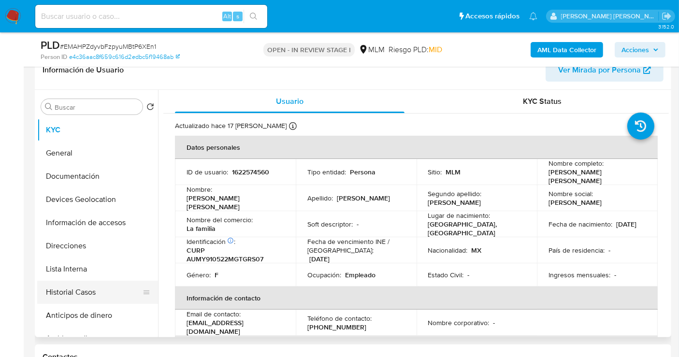
click at [75, 289] on button "Historial Casos" at bounding box center [93, 292] width 113 height 23
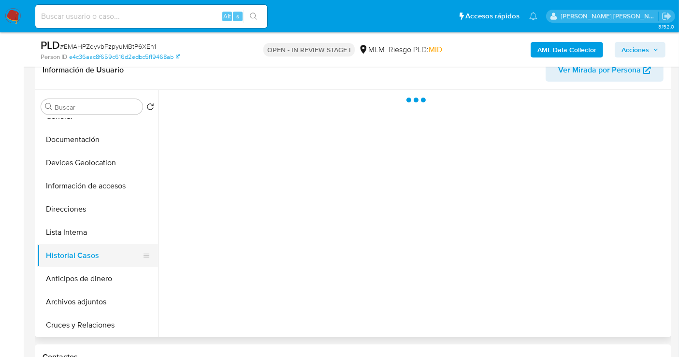
scroll to position [54, 0]
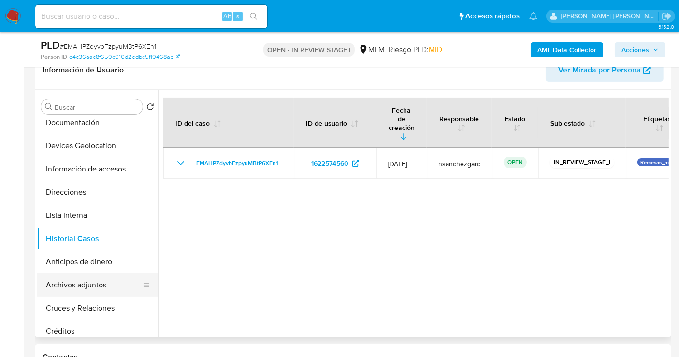
click at [87, 287] on button "Archivos adjuntos" at bounding box center [93, 285] width 113 height 23
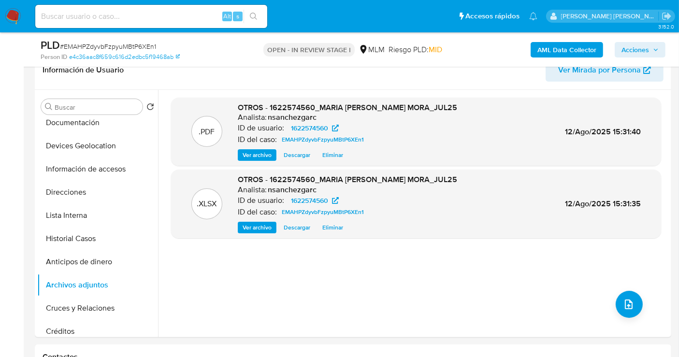
click at [642, 53] on span "Acciones" at bounding box center [636, 49] width 28 height 15
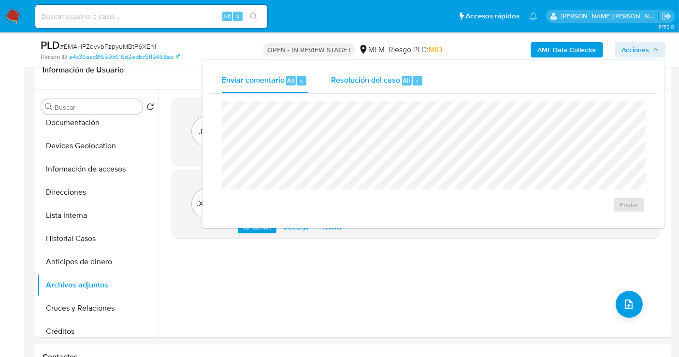
click at [376, 80] on span "Resolución del caso" at bounding box center [365, 79] width 69 height 11
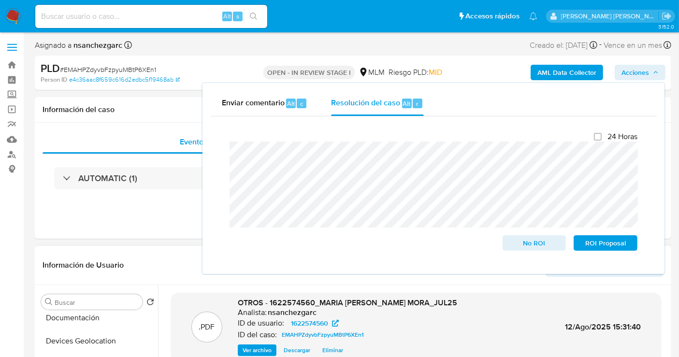
scroll to position [0, 0]
click at [519, 241] on span "No ROI" at bounding box center [534, 243] width 50 height 14
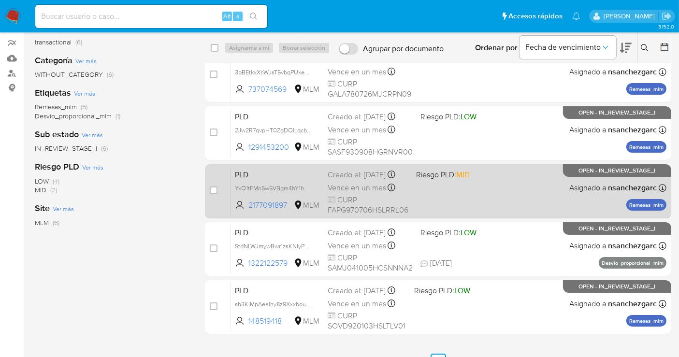
scroll to position [107, 0]
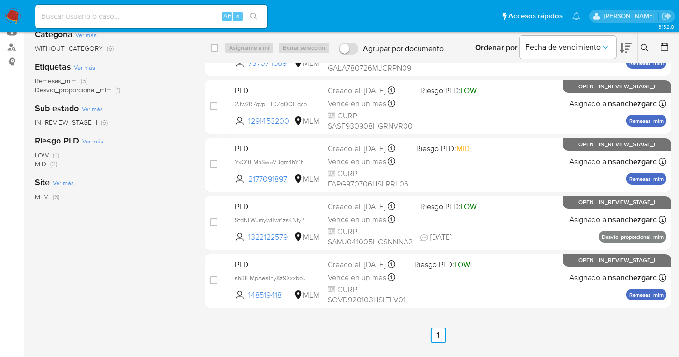
click at [643, 50] on icon at bounding box center [645, 48] width 8 height 8
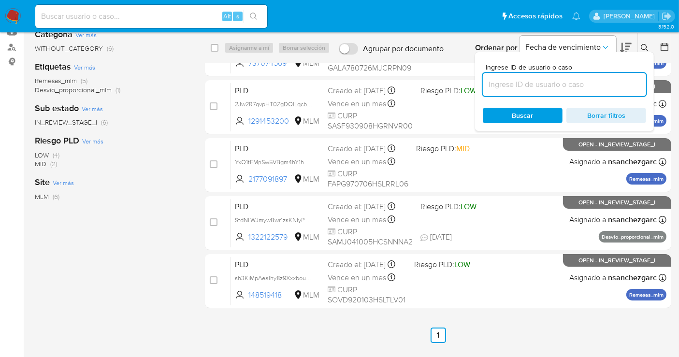
click at [523, 84] on input at bounding box center [564, 84] width 163 height 13
type input "1183674584"
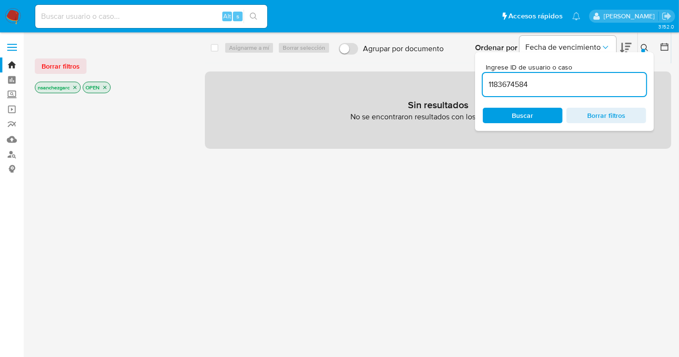
click at [76, 86] on icon "close-filter" at bounding box center [75, 88] width 6 height 6
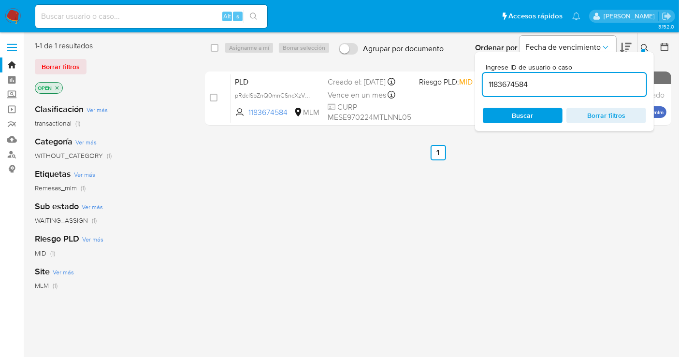
click at [638, 44] on button at bounding box center [646, 48] width 16 height 12
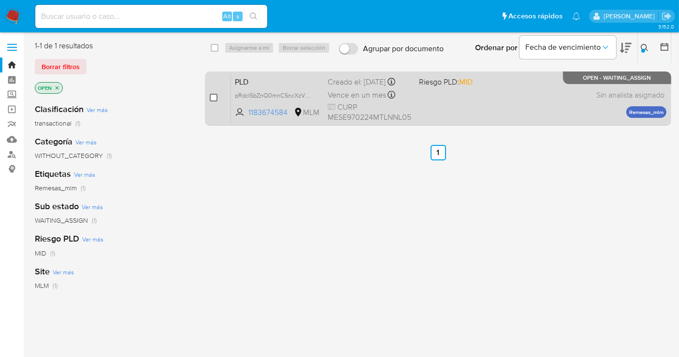
click at [212, 97] on input "checkbox" at bounding box center [214, 98] width 8 height 8
checkbox input "true"
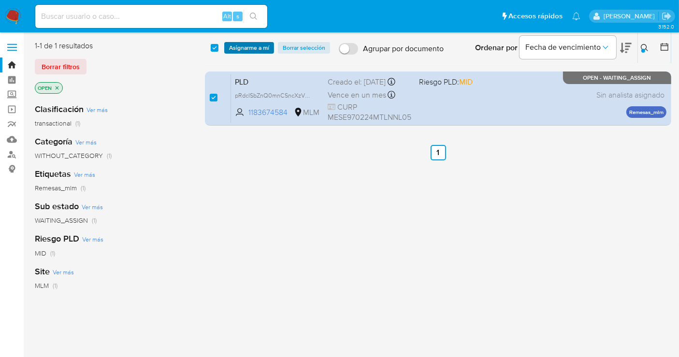
click at [239, 50] on span "Asignarme a mí" at bounding box center [249, 48] width 40 height 10
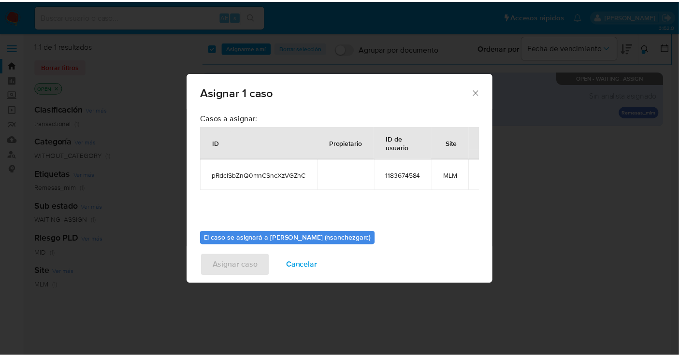
scroll to position [49, 0]
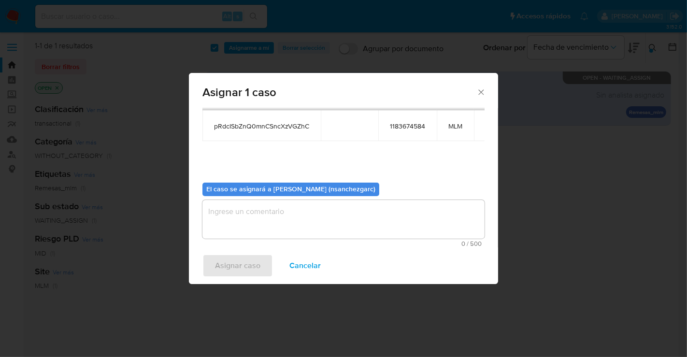
click at [222, 210] on textarea "assign-modal" at bounding box center [344, 219] width 282 height 39
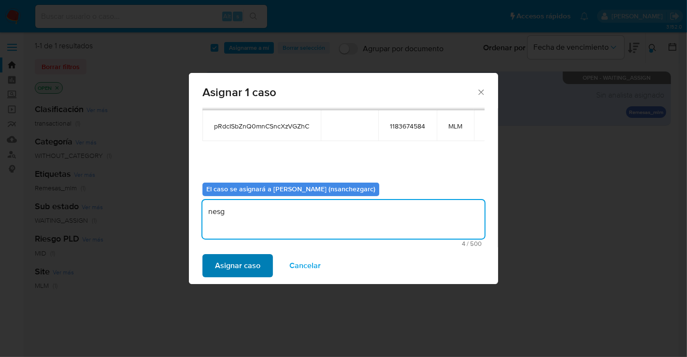
type textarea "nesg"
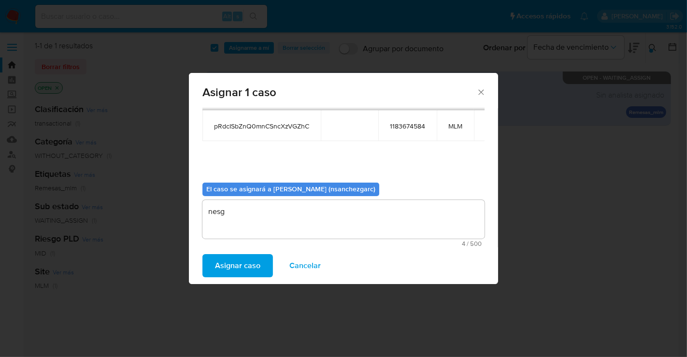
click at [234, 270] on span "Asignar caso" at bounding box center [237, 265] width 45 height 21
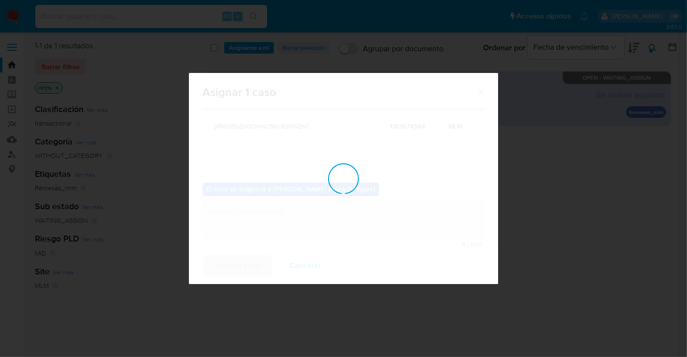
checkbox input "false"
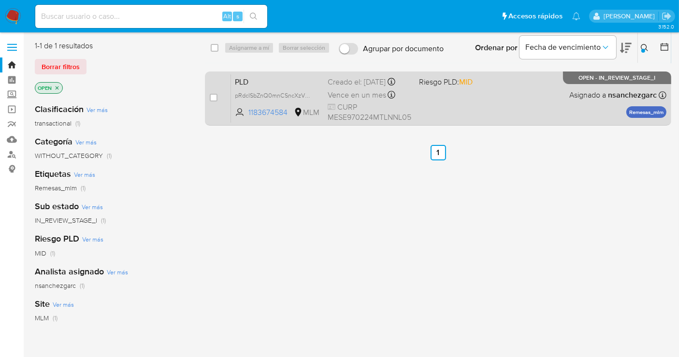
click at [351, 85] on div "Creado el: 12/07/2025 Creado el: 12/07/2025 02:11:48" at bounding box center [370, 82] width 84 height 11
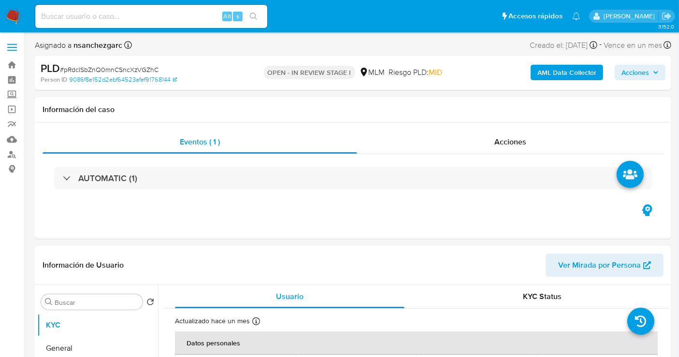
select select "10"
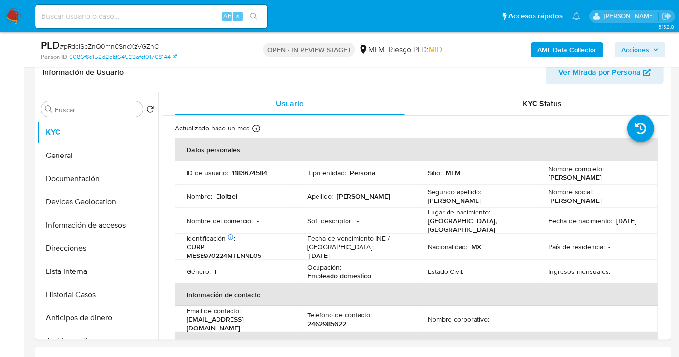
scroll to position [161, 0]
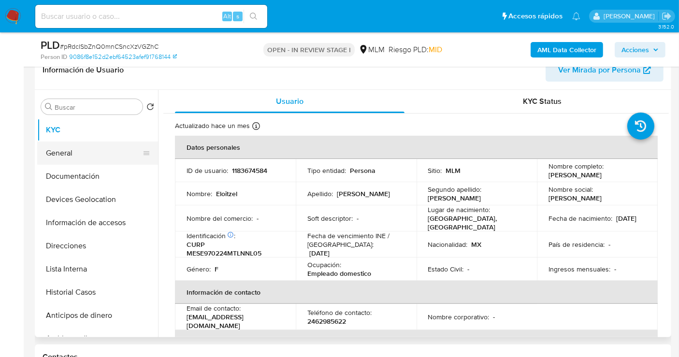
click at [66, 150] on button "General" at bounding box center [93, 153] width 113 height 23
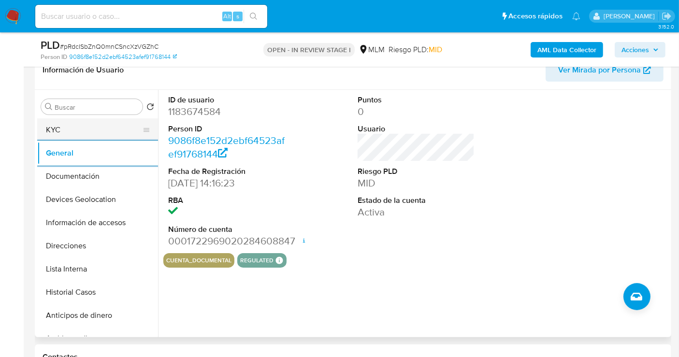
click at [74, 125] on button "KYC" at bounding box center [93, 129] width 113 height 23
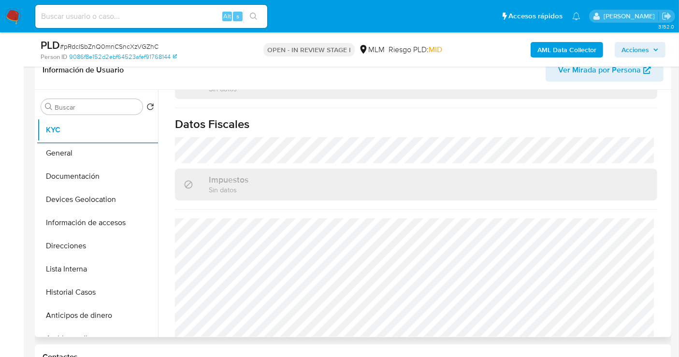
scroll to position [600, 0]
click at [64, 172] on button "Documentación" at bounding box center [93, 176] width 113 height 23
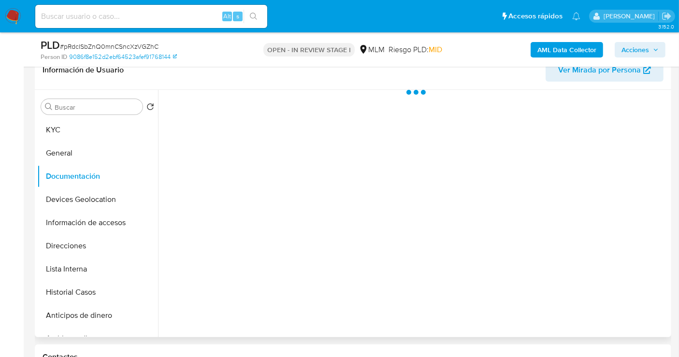
scroll to position [0, 0]
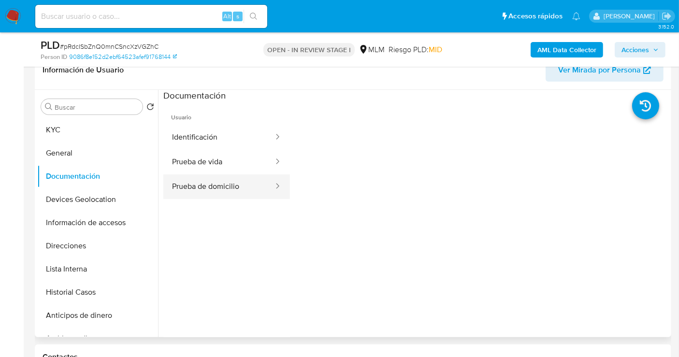
click at [215, 186] on button "Prueba de domicilio" at bounding box center [218, 186] width 111 height 25
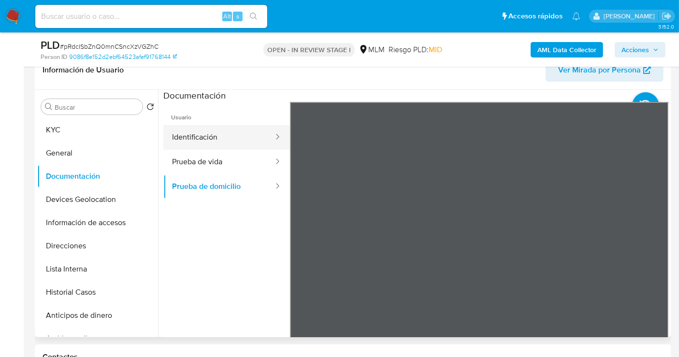
click at [188, 134] on button "Identificación" at bounding box center [218, 137] width 111 height 25
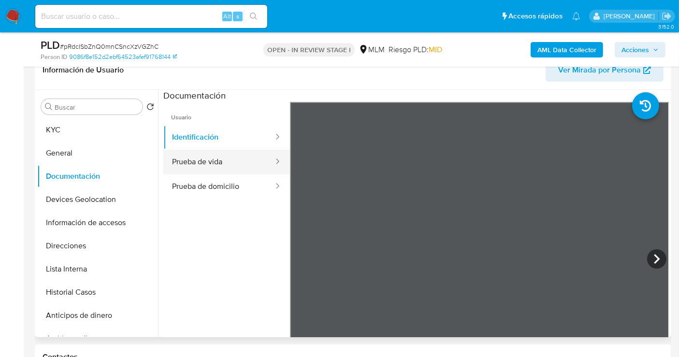
click at [191, 159] on button "Prueba de vida" at bounding box center [218, 162] width 111 height 25
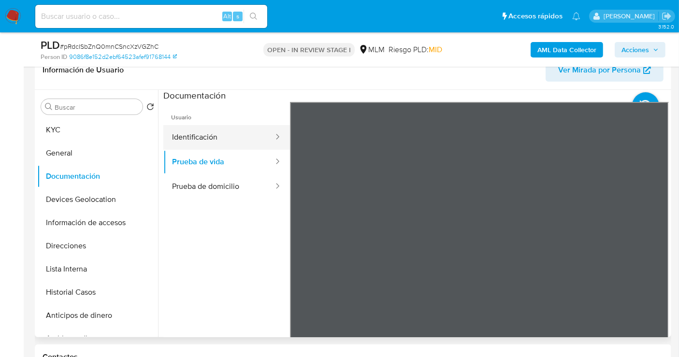
click at [203, 136] on button "Identificación" at bounding box center [218, 137] width 111 height 25
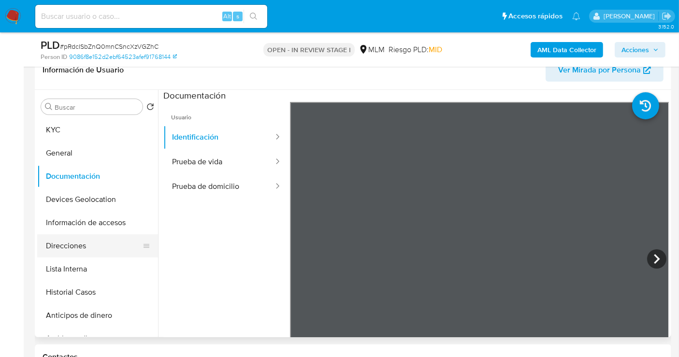
click at [77, 250] on button "Direcciones" at bounding box center [93, 245] width 113 height 23
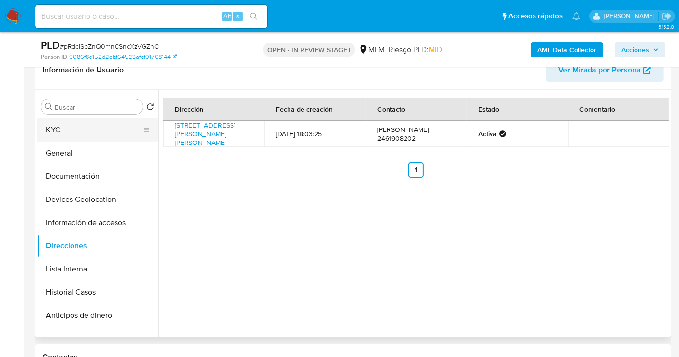
click at [62, 130] on button "KYC" at bounding box center [93, 129] width 113 height 23
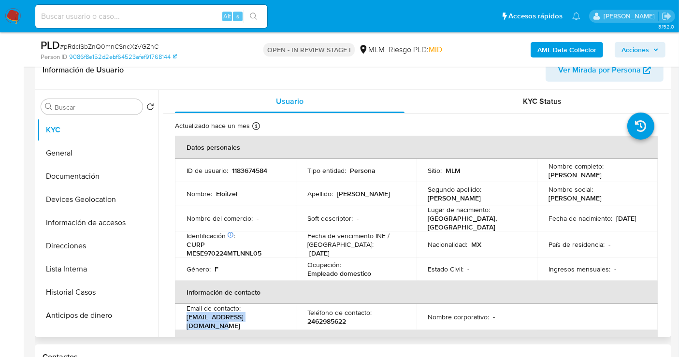
drag, startPoint x: 272, startPoint y: 318, endPoint x: 182, endPoint y: 316, distance: 89.9
click at [182, 316] on td "Email de contacto : eloitzelmeneses@gmail.com" at bounding box center [235, 317] width 121 height 26
copy p "[EMAIL_ADDRESS][DOMAIN_NAME]"
click at [324, 320] on p "2462985622" at bounding box center [326, 321] width 39 height 9
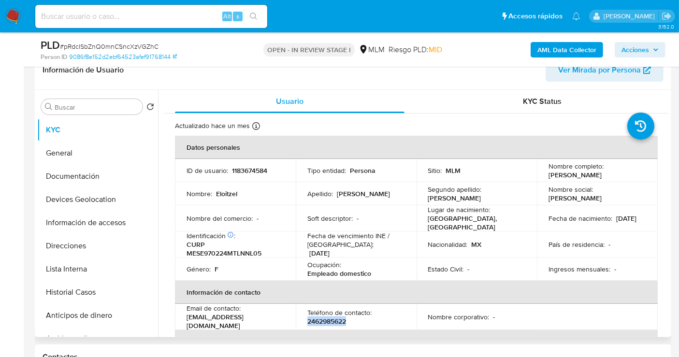
copy p "2462985622"
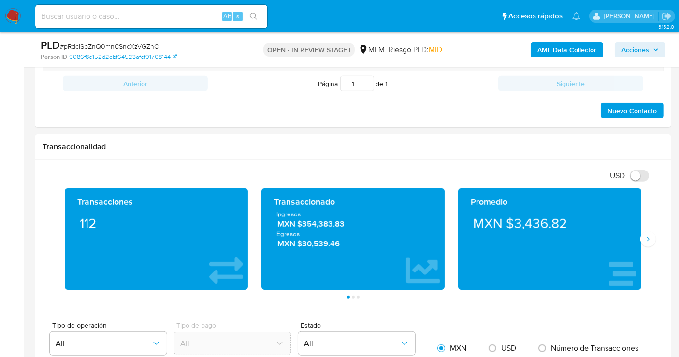
scroll to position [644, 0]
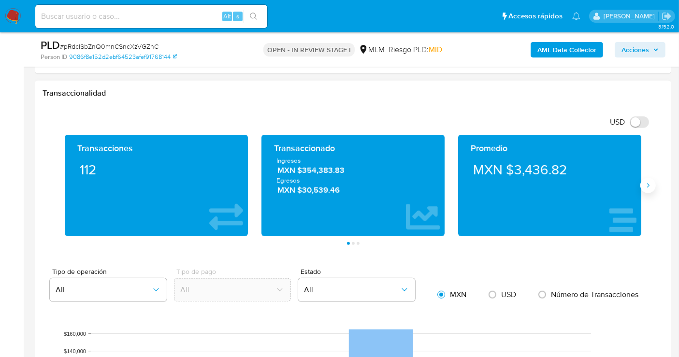
click at [649, 182] on icon "Siguiente" at bounding box center [648, 186] width 8 height 8
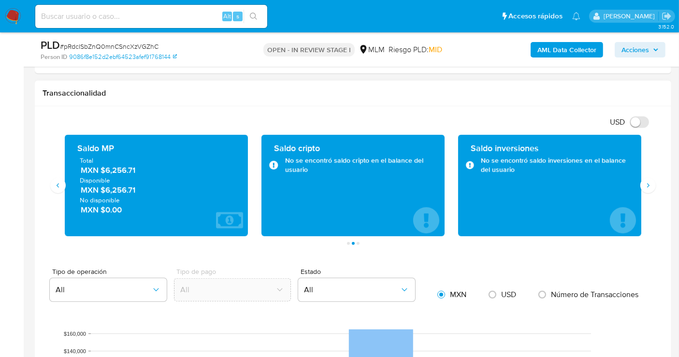
click at [127, 171] on span "MXN $6,256.71" at bounding box center [157, 170] width 152 height 11
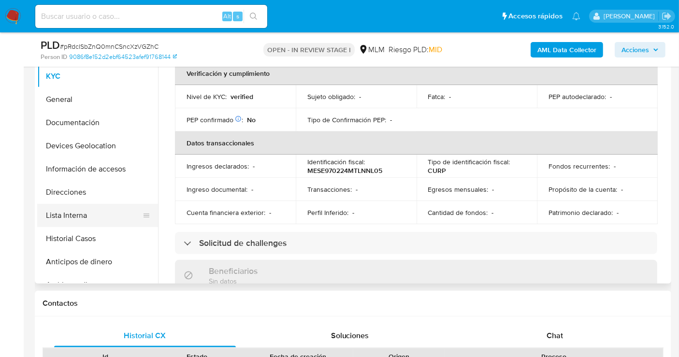
scroll to position [161, 0]
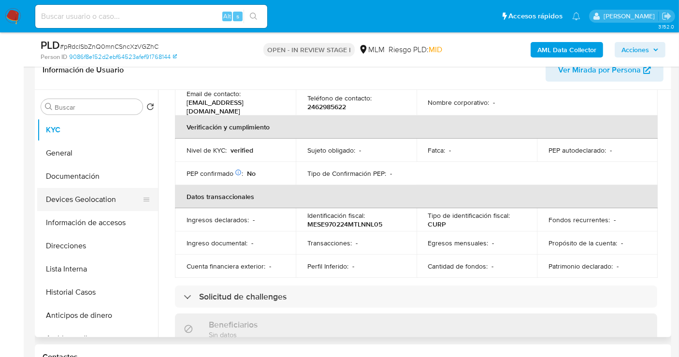
click at [86, 198] on button "Devices Geolocation" at bounding box center [93, 199] width 113 height 23
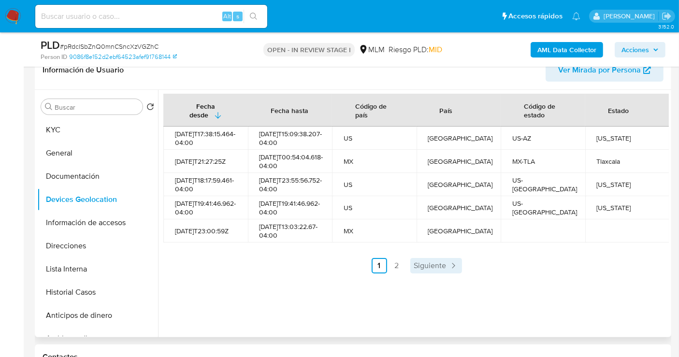
click at [425, 270] on span "Siguiente" at bounding box center [430, 266] width 32 height 8
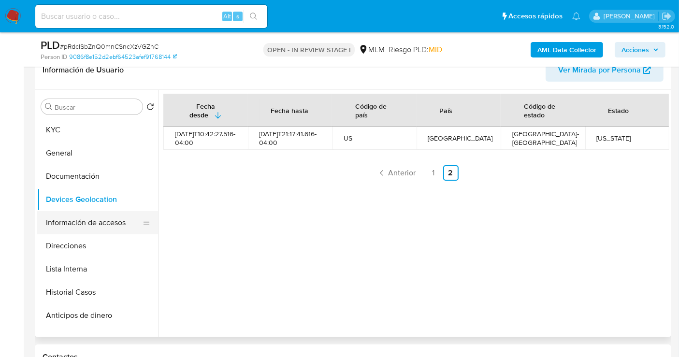
click at [81, 222] on button "Información de accesos" at bounding box center [93, 222] width 113 height 23
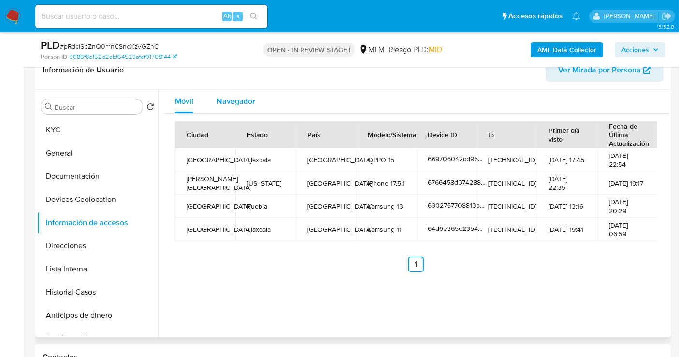
click at [240, 102] on span "Navegador" at bounding box center [236, 101] width 39 height 11
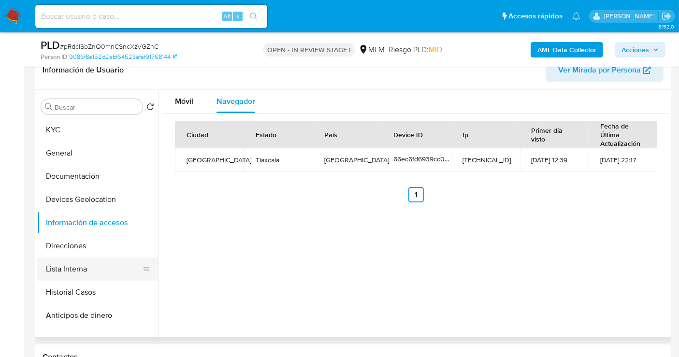
click at [63, 264] on button "Lista Interna" at bounding box center [93, 269] width 113 height 23
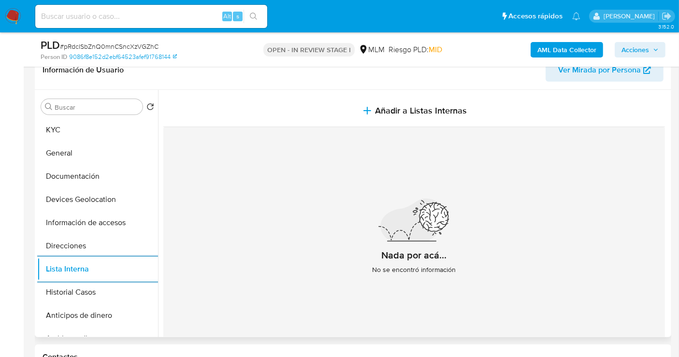
scroll to position [22, 0]
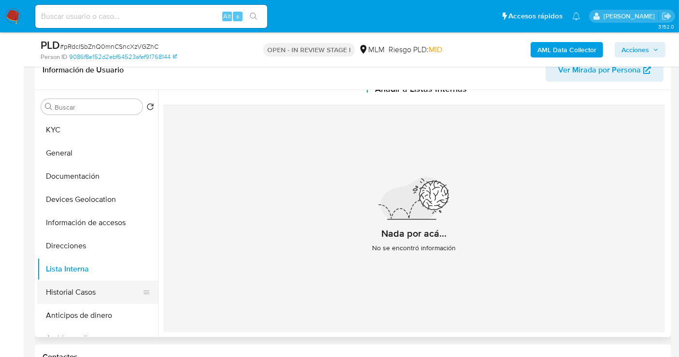
click at [84, 293] on button "Historial Casos" at bounding box center [93, 292] width 113 height 23
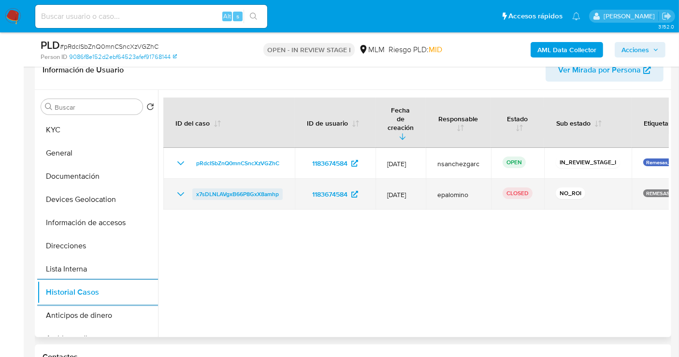
click at [242, 188] on span "x7sDLNLAVgxB66P8GxX8amhp" at bounding box center [237, 194] width 83 height 12
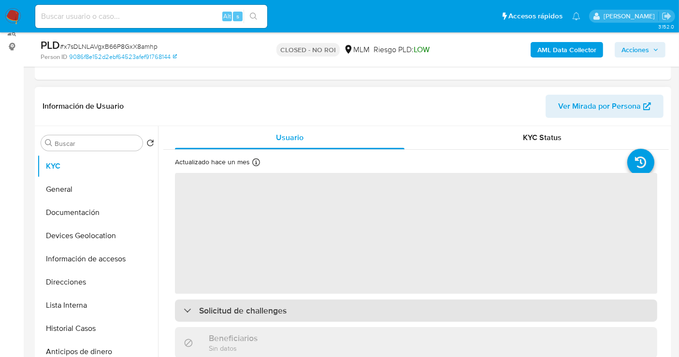
scroll to position [161, 0]
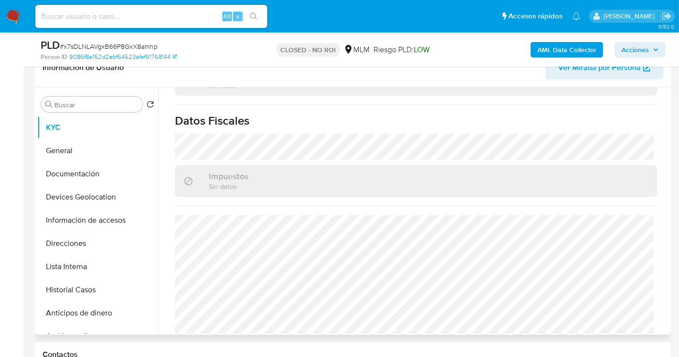
select select "10"
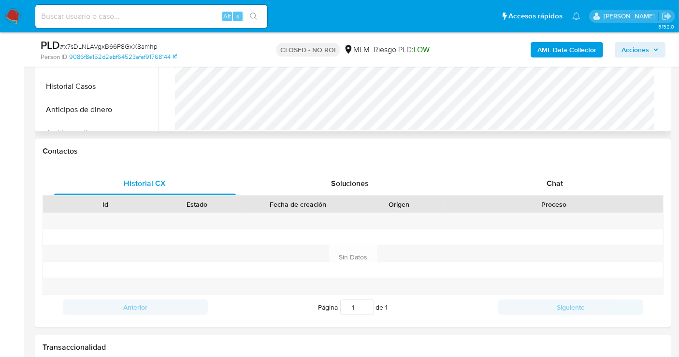
scroll to position [429, 0]
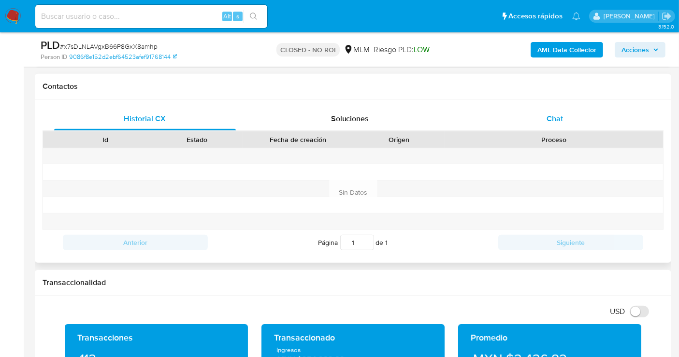
click at [551, 119] on span "Chat" at bounding box center [555, 118] width 16 height 11
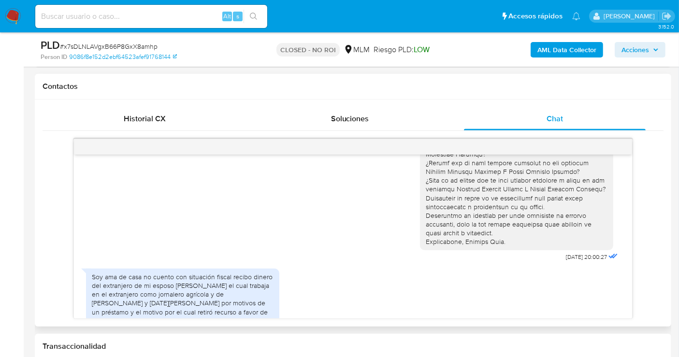
scroll to position [283, 0]
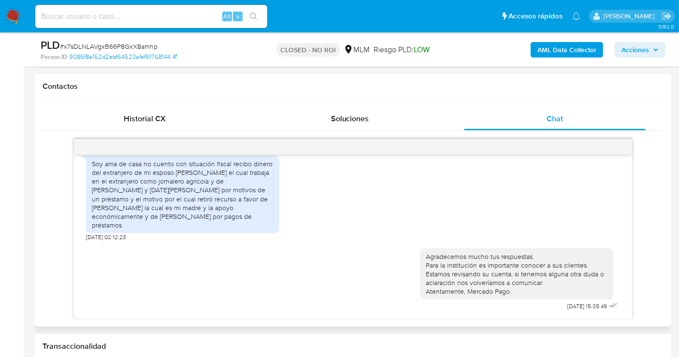
drag, startPoint x: 92, startPoint y: 207, endPoint x: 125, endPoint y: 224, distance: 36.5
click at [125, 224] on div "Soy ama de casa no cuento con situación fiscal recibo dinero del extranjero de …" at bounding box center [183, 194] width 182 height 71
copy div "[PERSON_NAME] la cual es mi madre y la apoyo económicamente y de [PERSON_NAME] …"
